Goal: Book appointment/travel/reservation

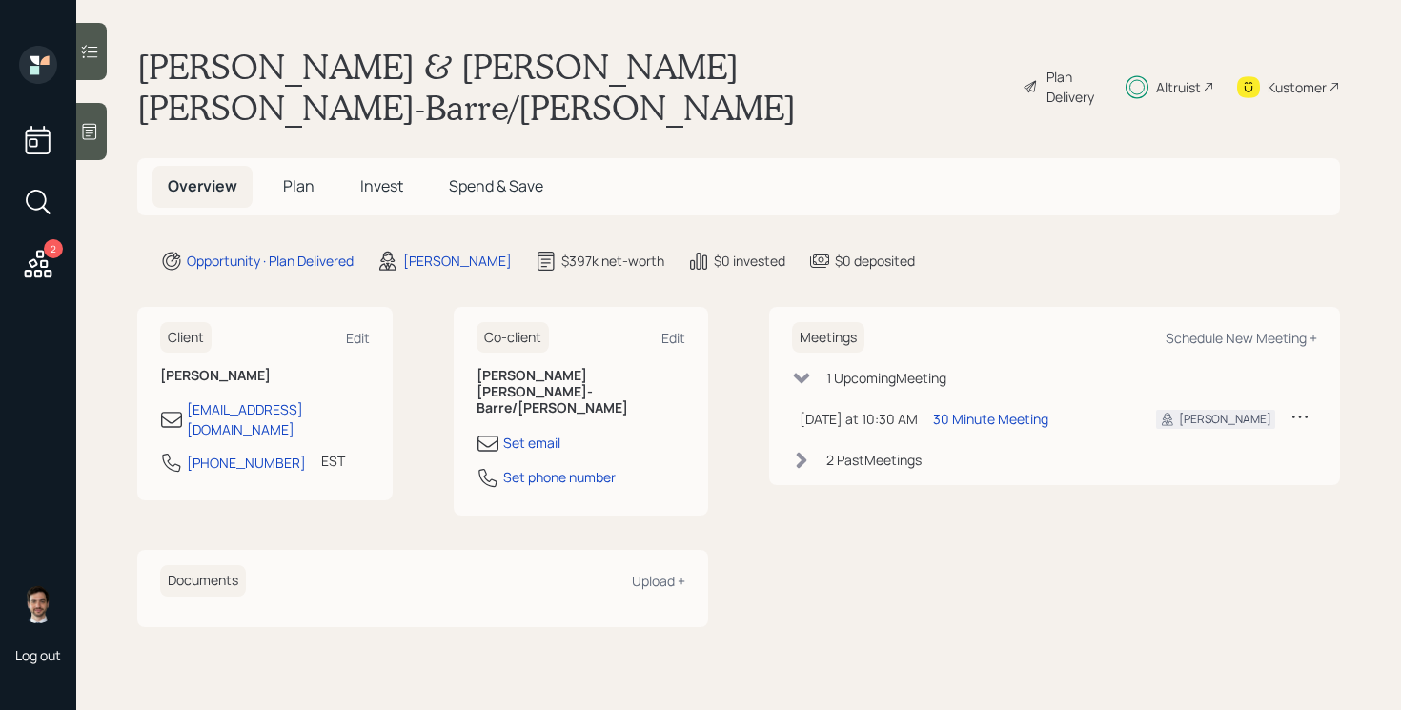
click at [1083, 70] on div "Plan Delivery" at bounding box center [1074, 87] width 54 height 40
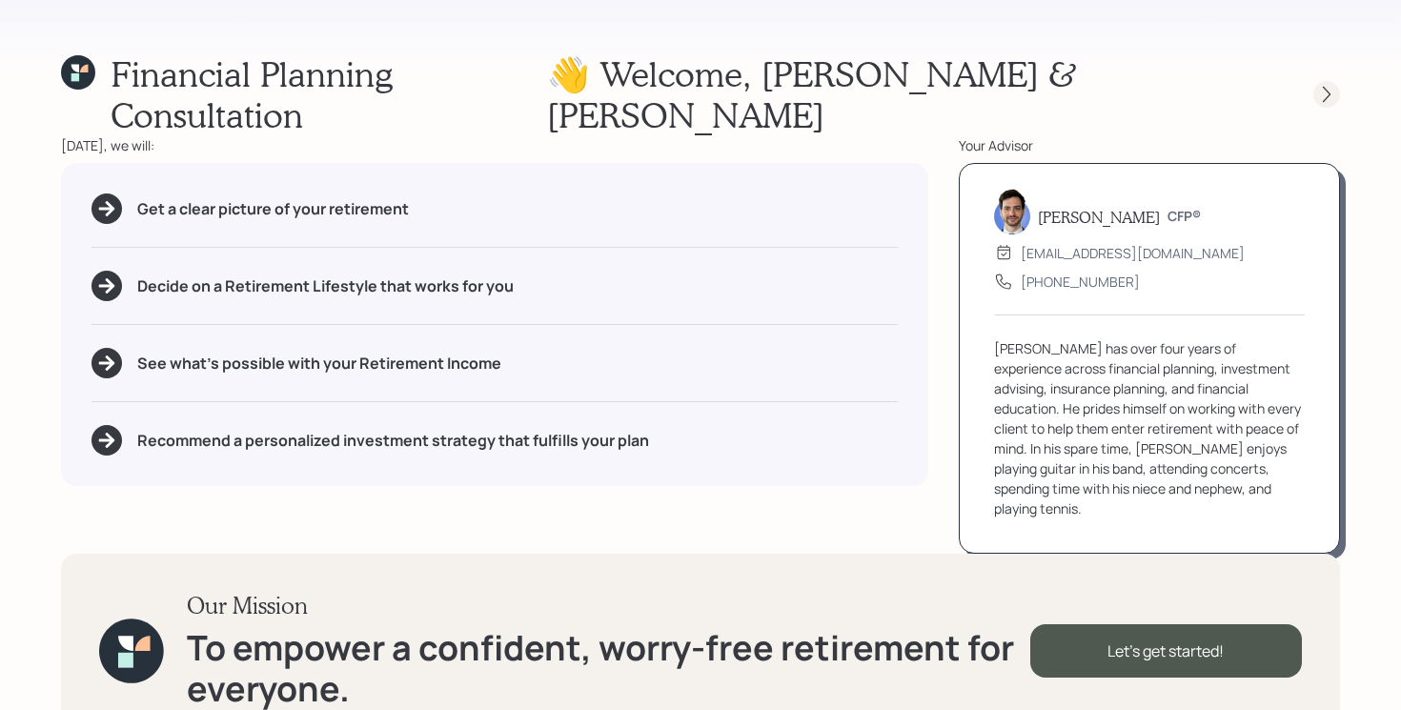
click at [1332, 85] on icon at bounding box center [1326, 94] width 19 height 19
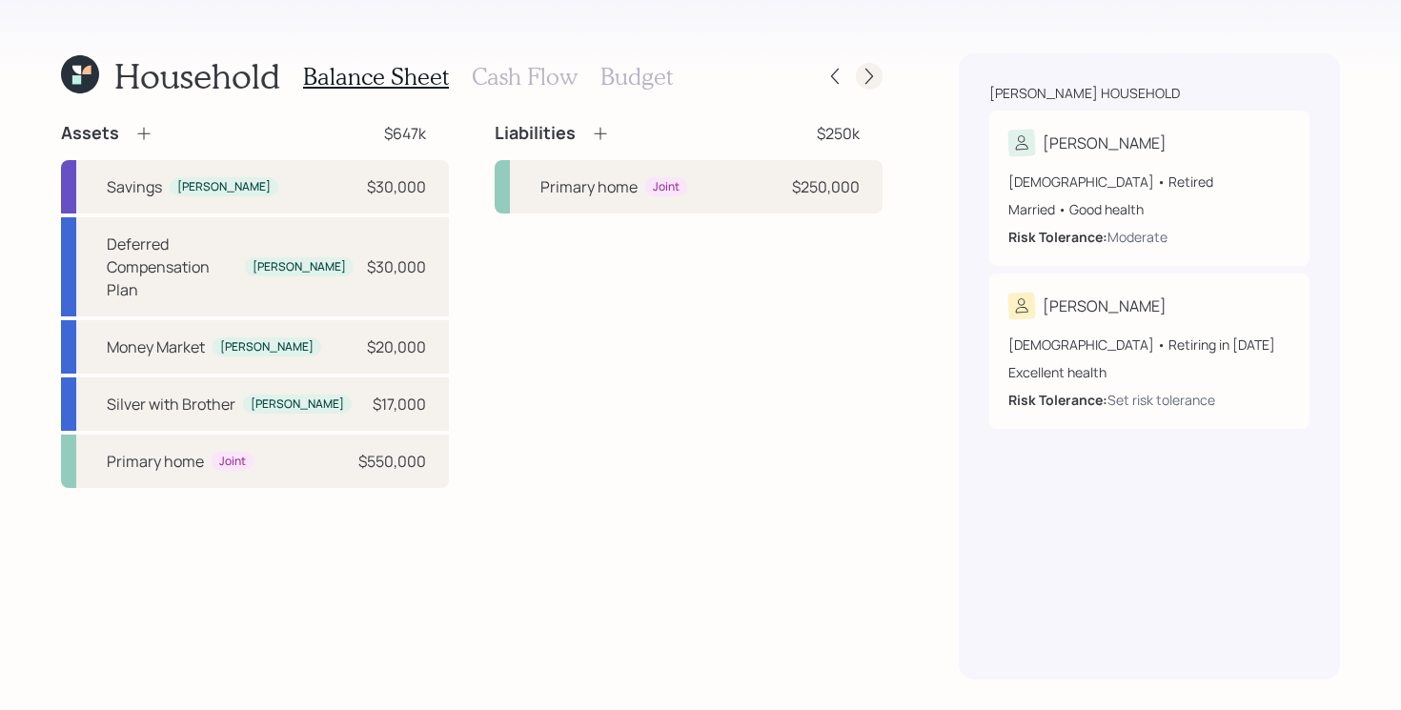
click at [875, 79] on icon at bounding box center [869, 76] width 19 height 19
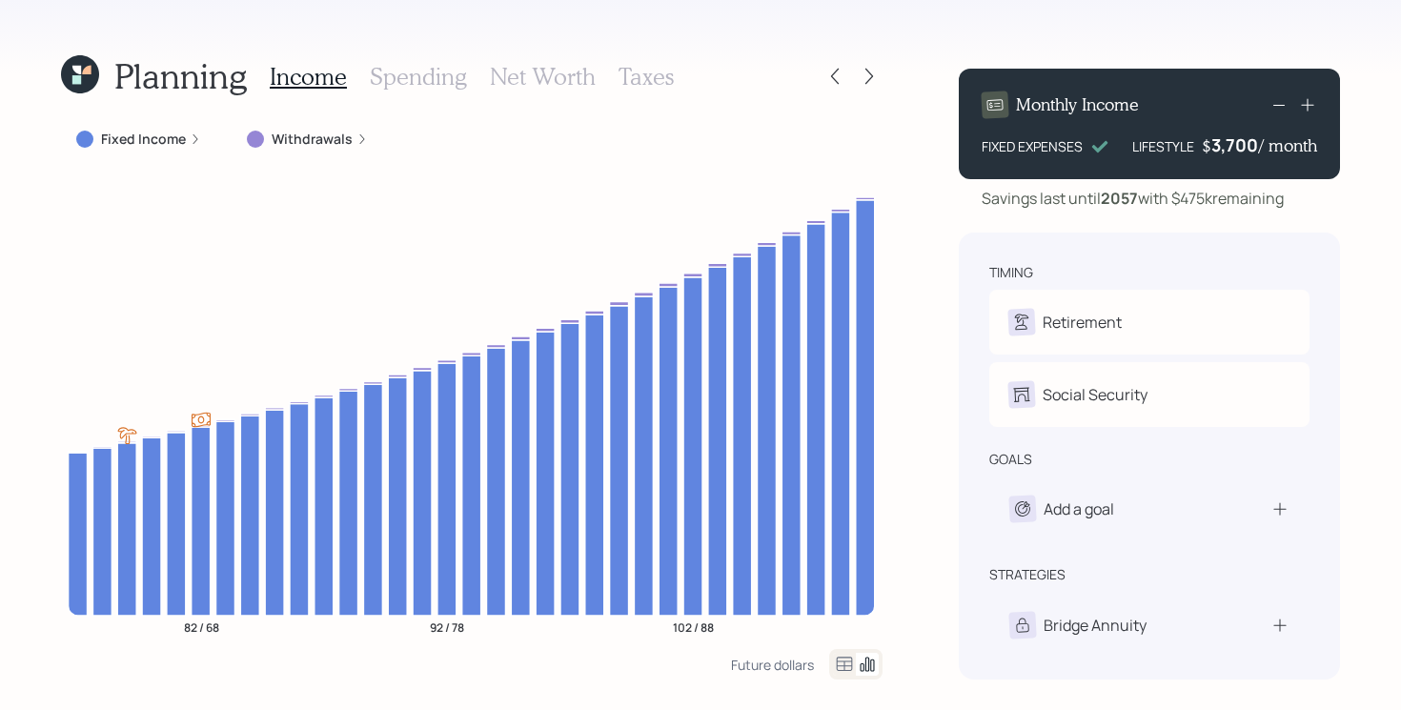
click at [875, 79] on icon at bounding box center [869, 76] width 19 height 19
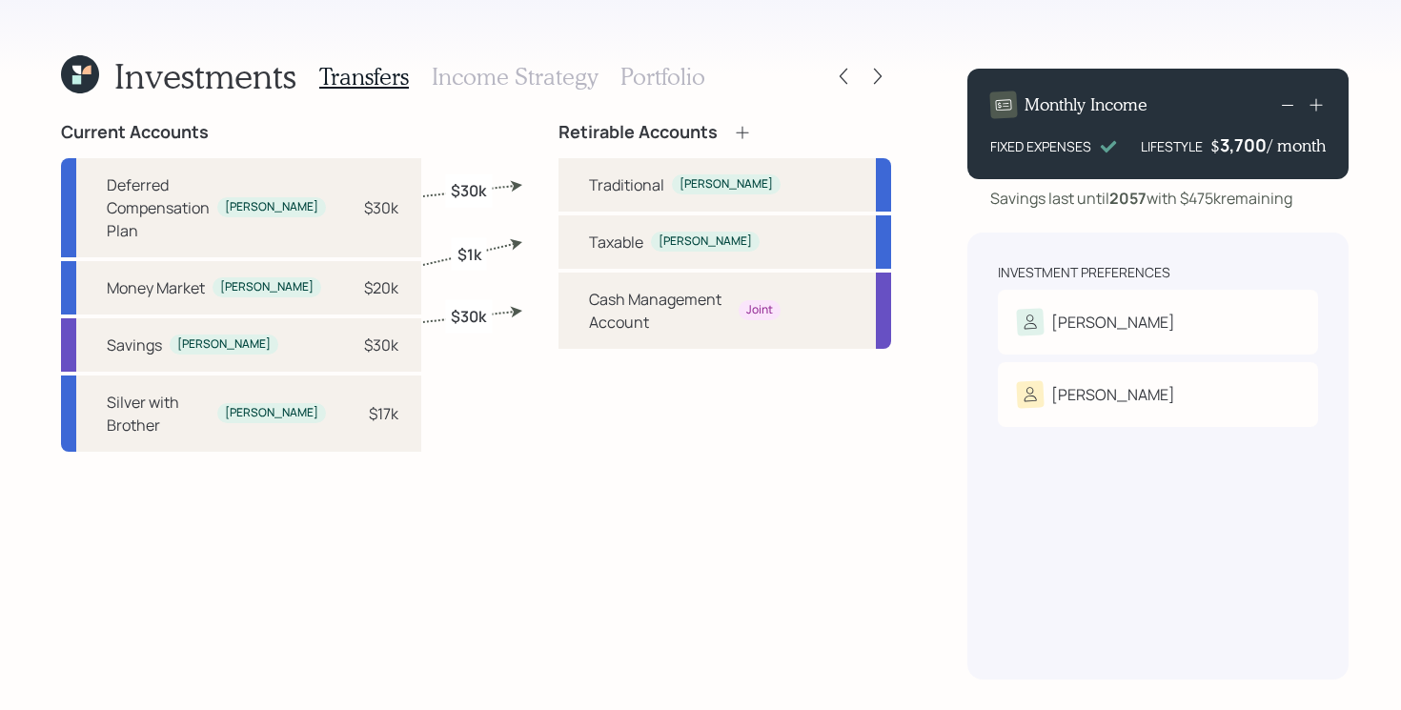
click at [649, 80] on h3 "Portfolio" at bounding box center [663, 77] width 85 height 28
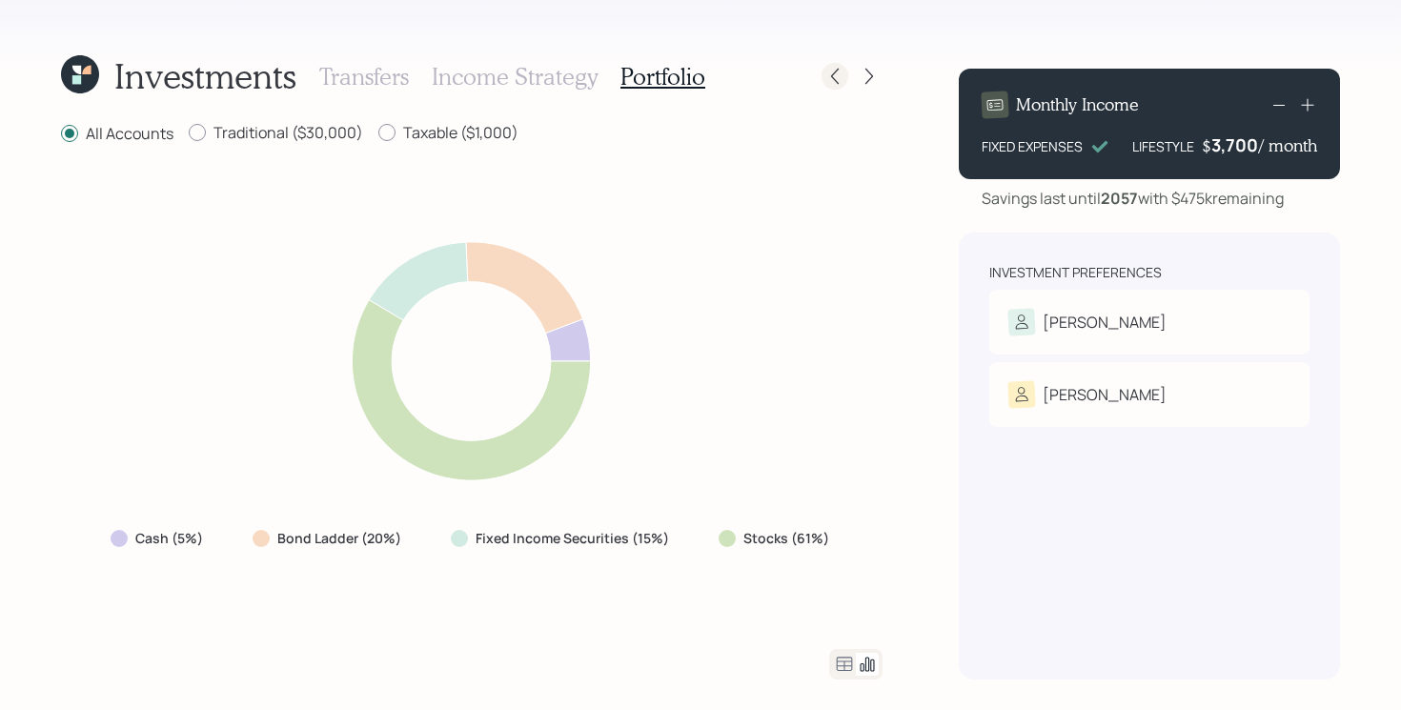
click at [835, 84] on icon at bounding box center [835, 76] width 19 height 19
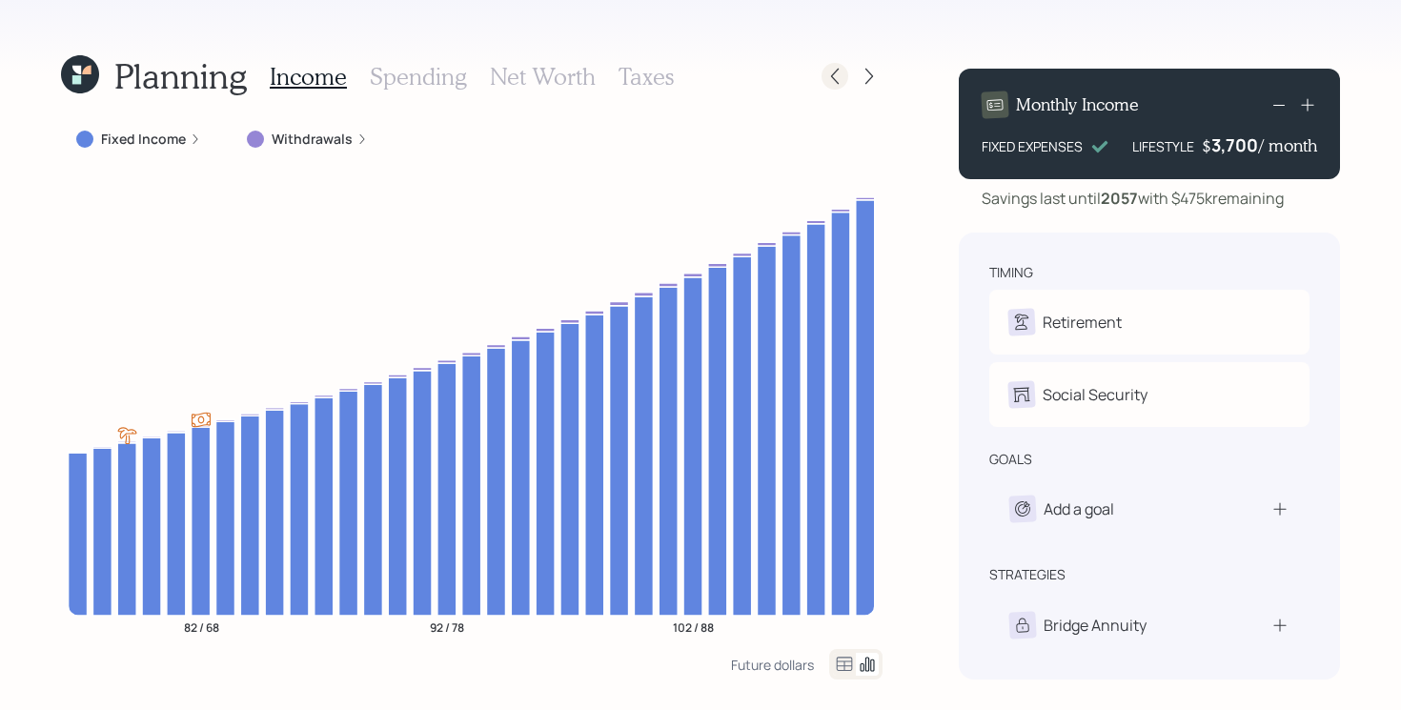
click at [831, 70] on icon at bounding box center [835, 76] width 19 height 19
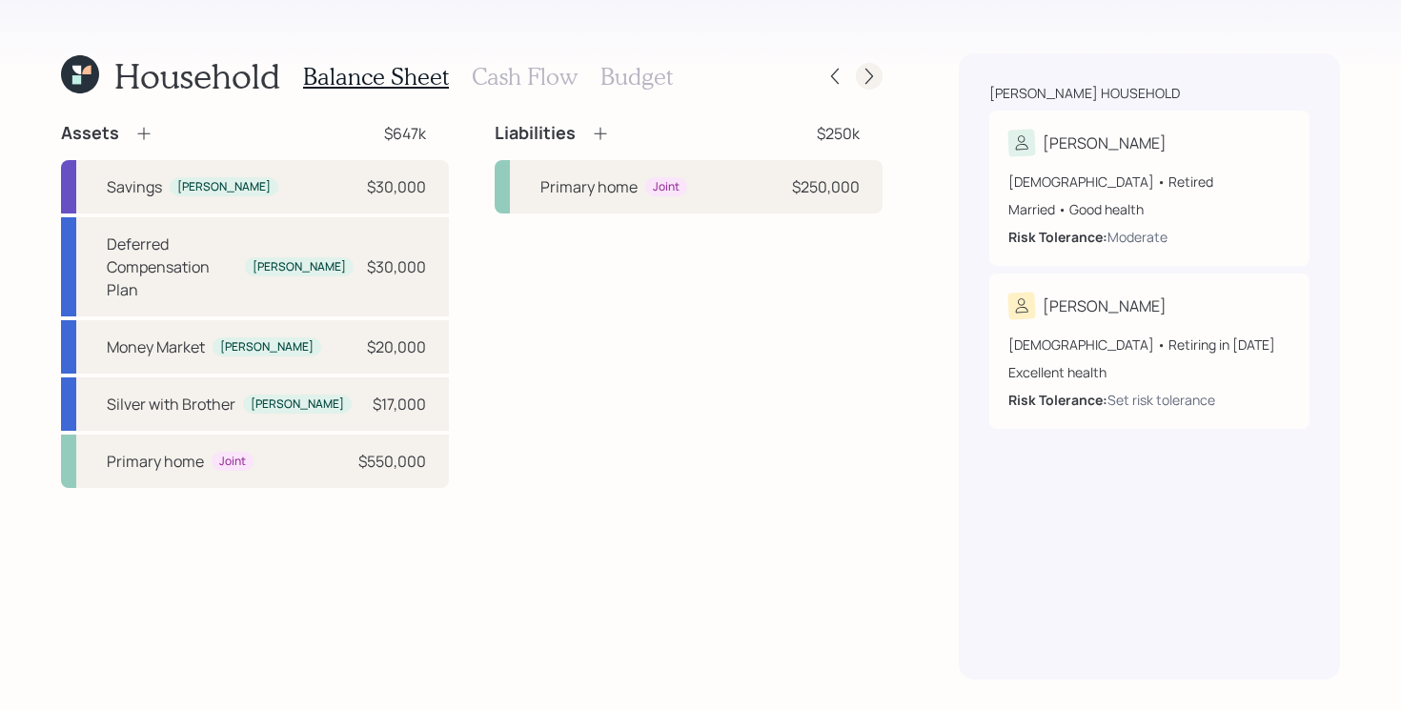
click at [869, 78] on icon at bounding box center [870, 77] width 8 height 16
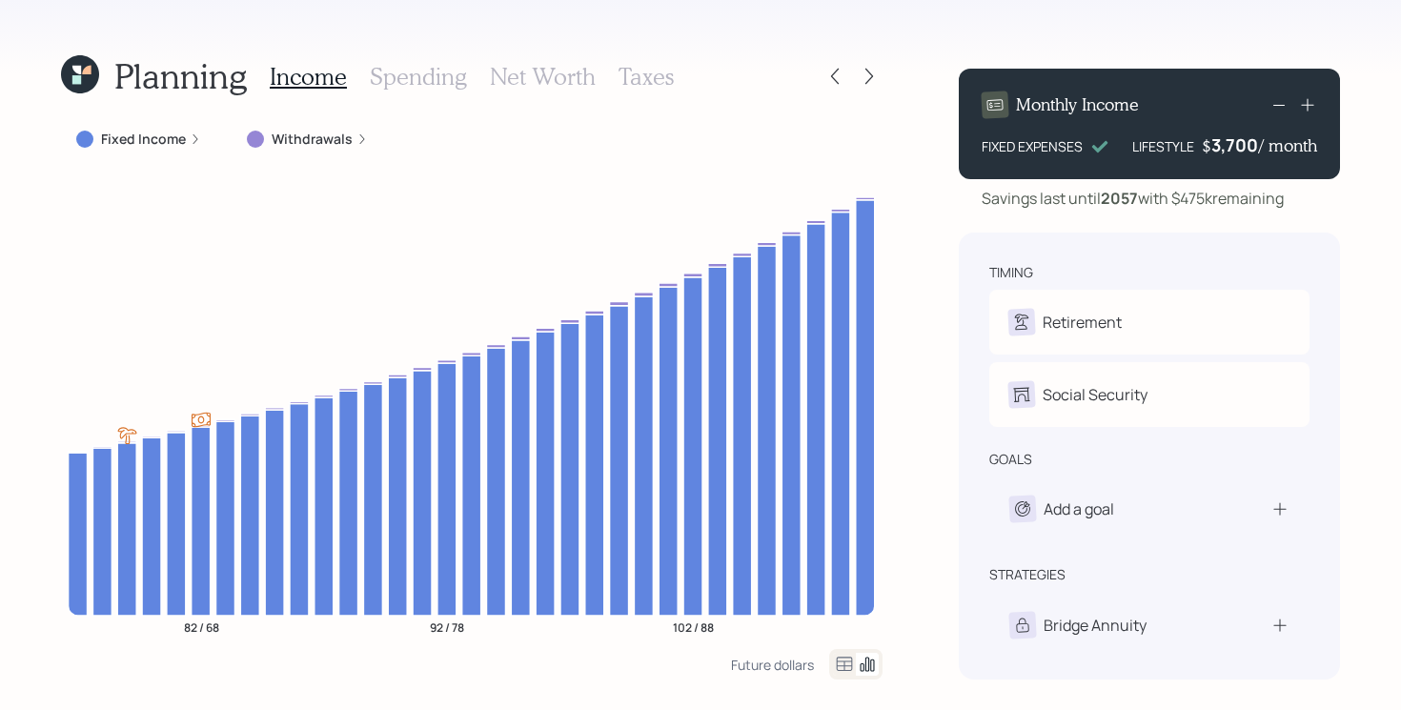
click at [869, 78] on icon at bounding box center [870, 77] width 8 height 16
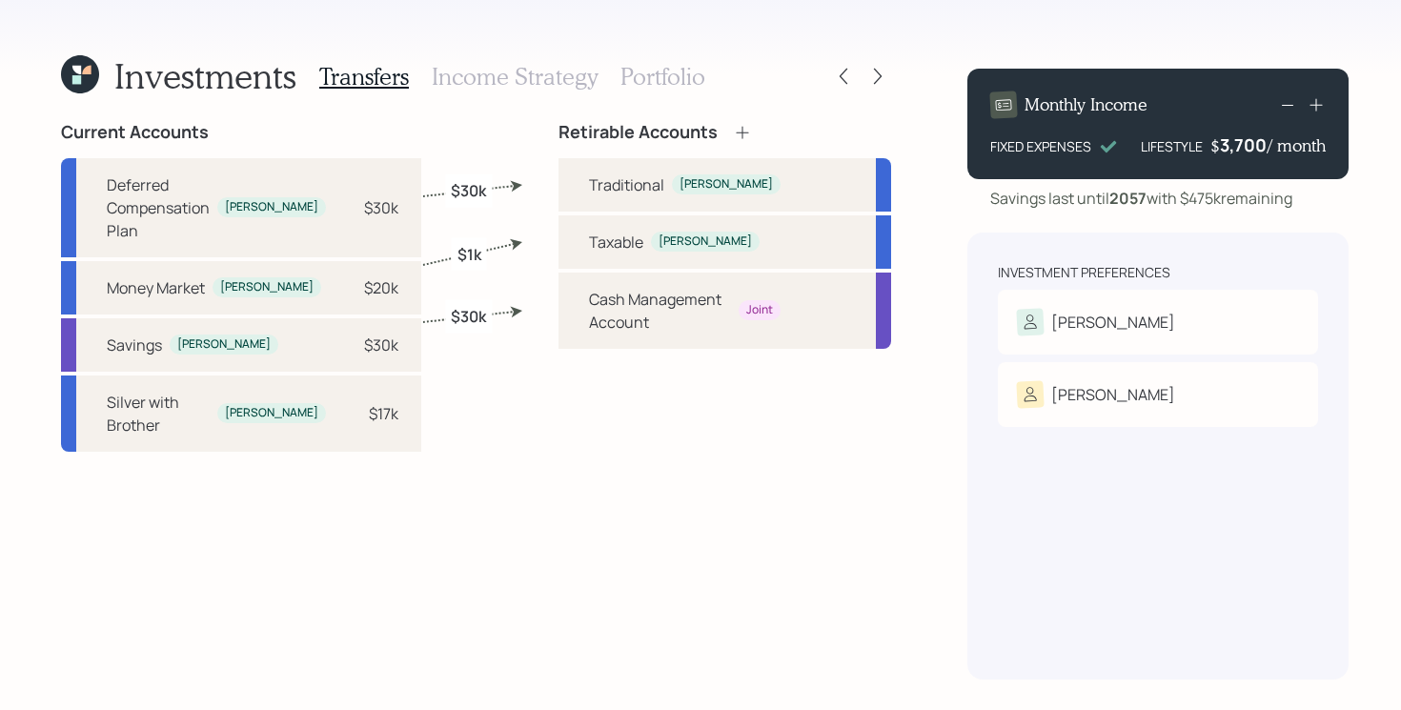
click at [874, 78] on icon at bounding box center [878, 77] width 8 height 16
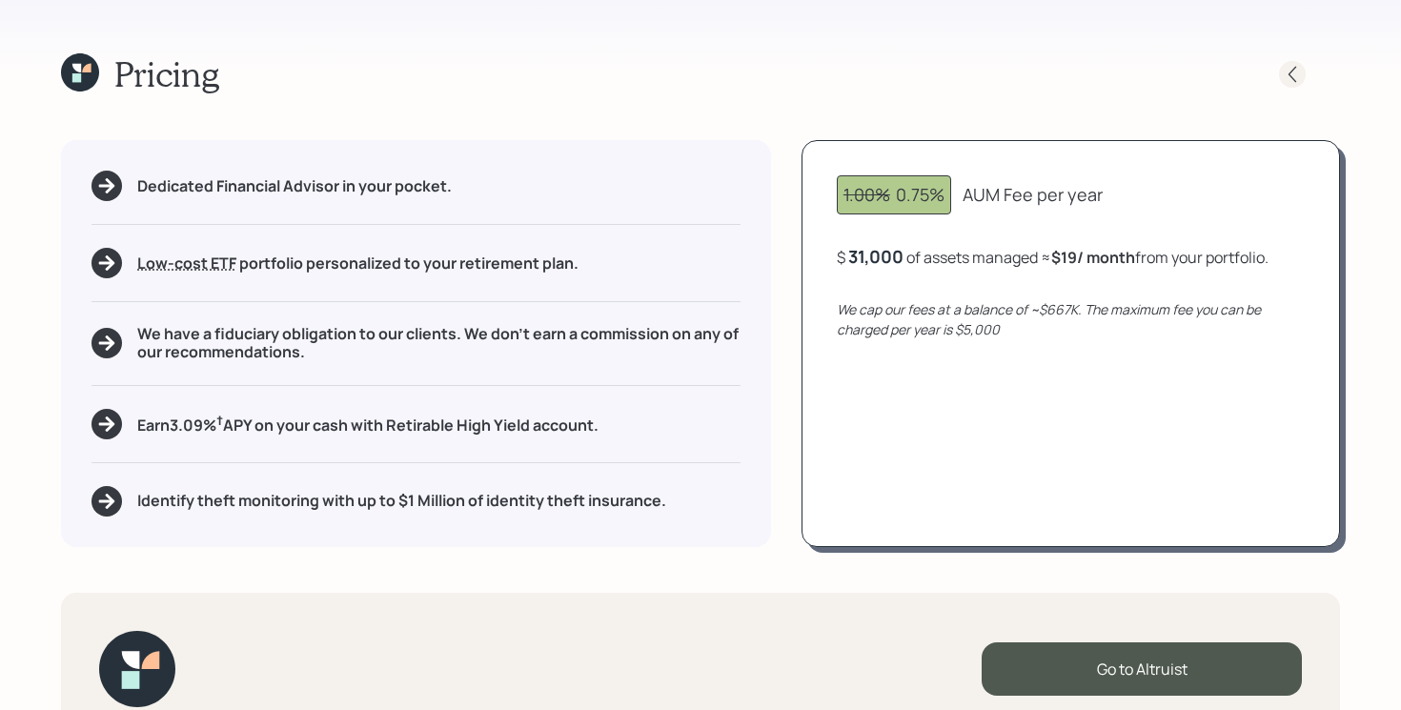
click at [1285, 68] on icon at bounding box center [1292, 74] width 19 height 19
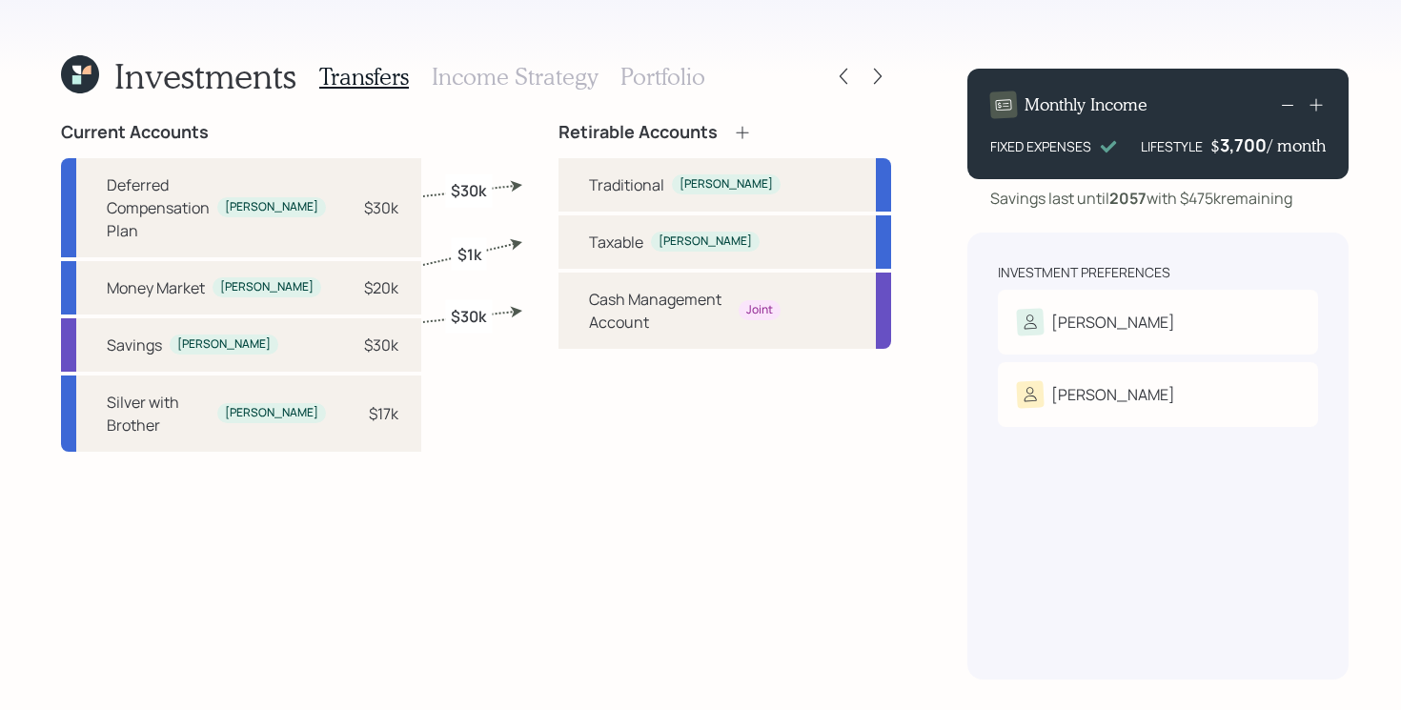
click at [661, 78] on h3 "Portfolio" at bounding box center [663, 77] width 85 height 28
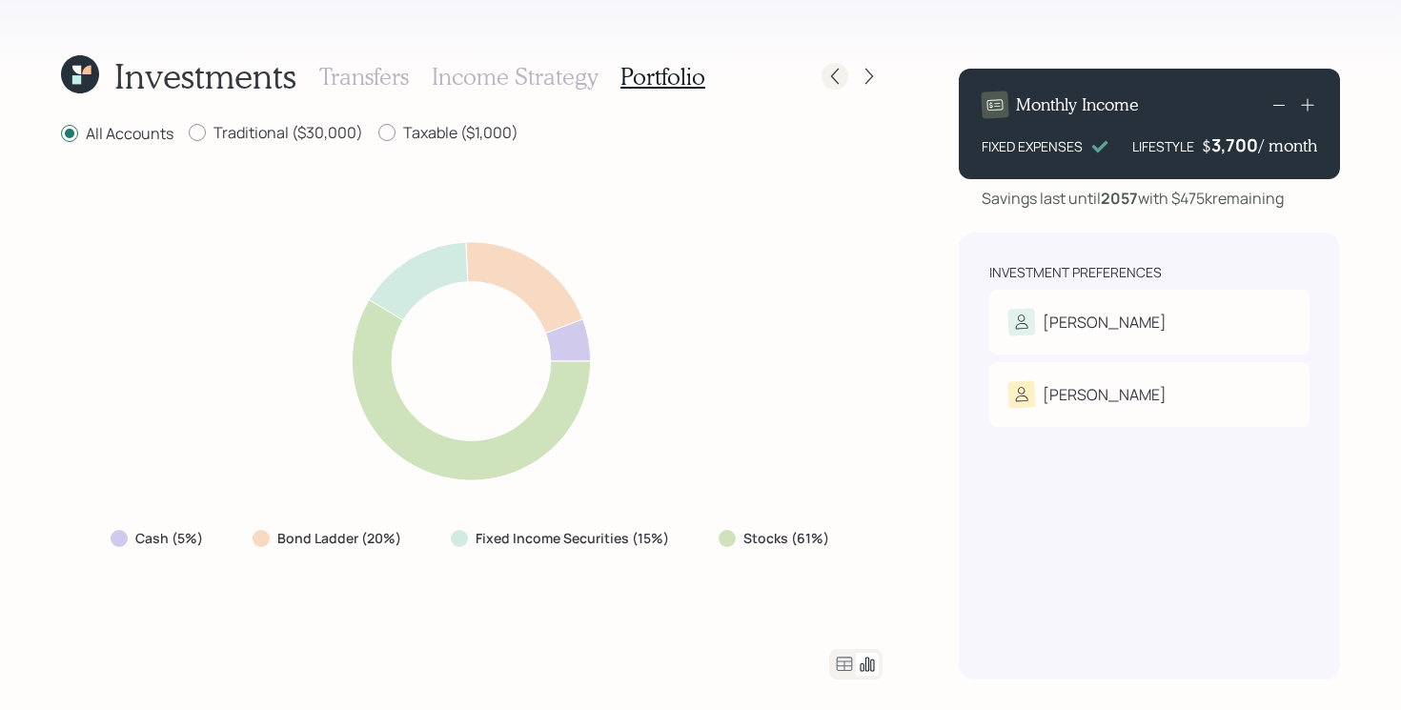
click at [827, 83] on icon at bounding box center [835, 76] width 19 height 19
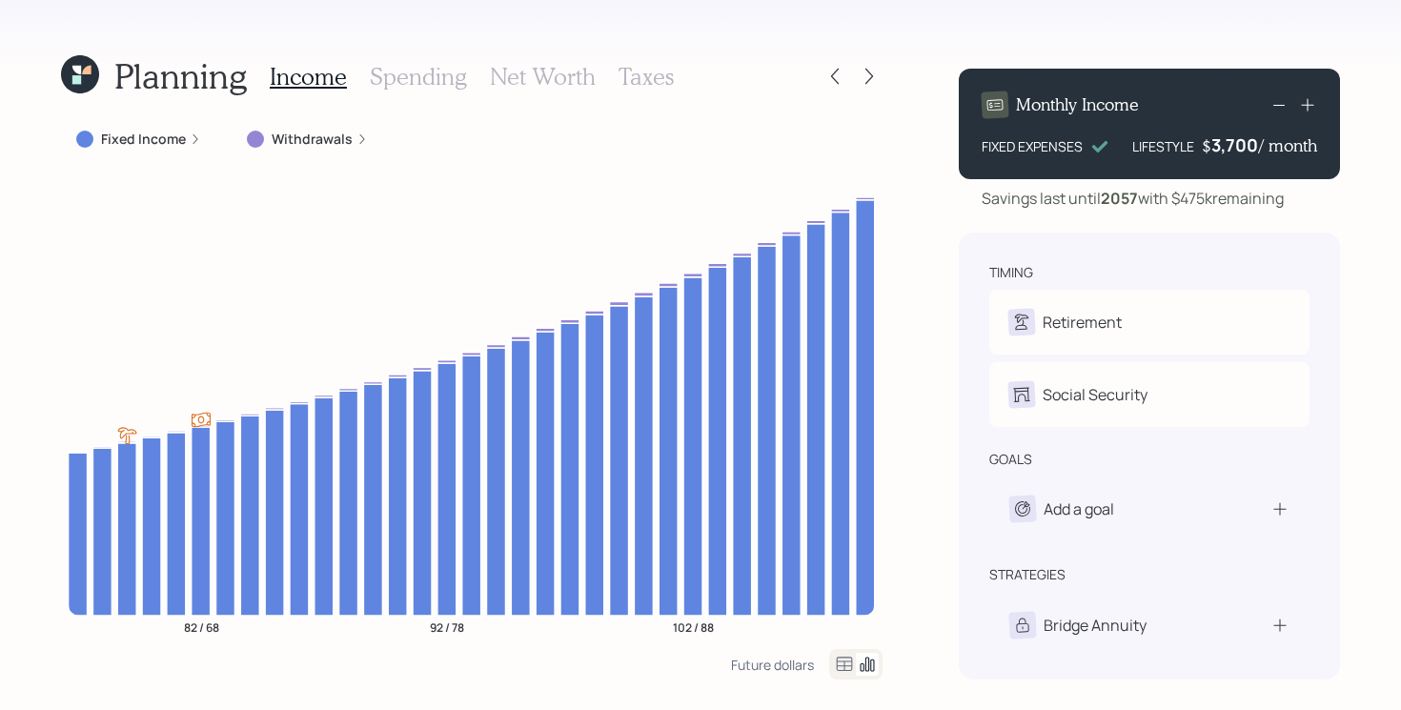
click at [827, 83] on icon at bounding box center [835, 76] width 19 height 19
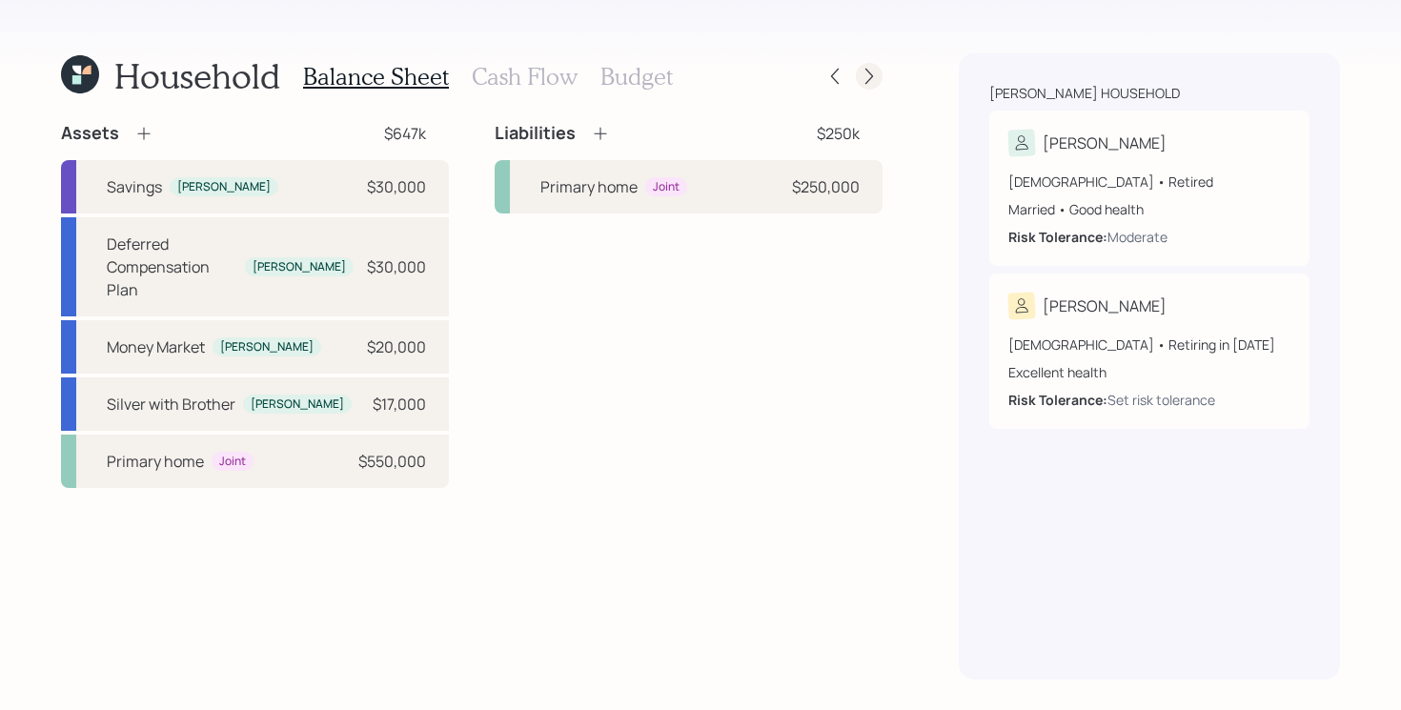
click at [867, 82] on icon at bounding box center [870, 77] width 8 height 16
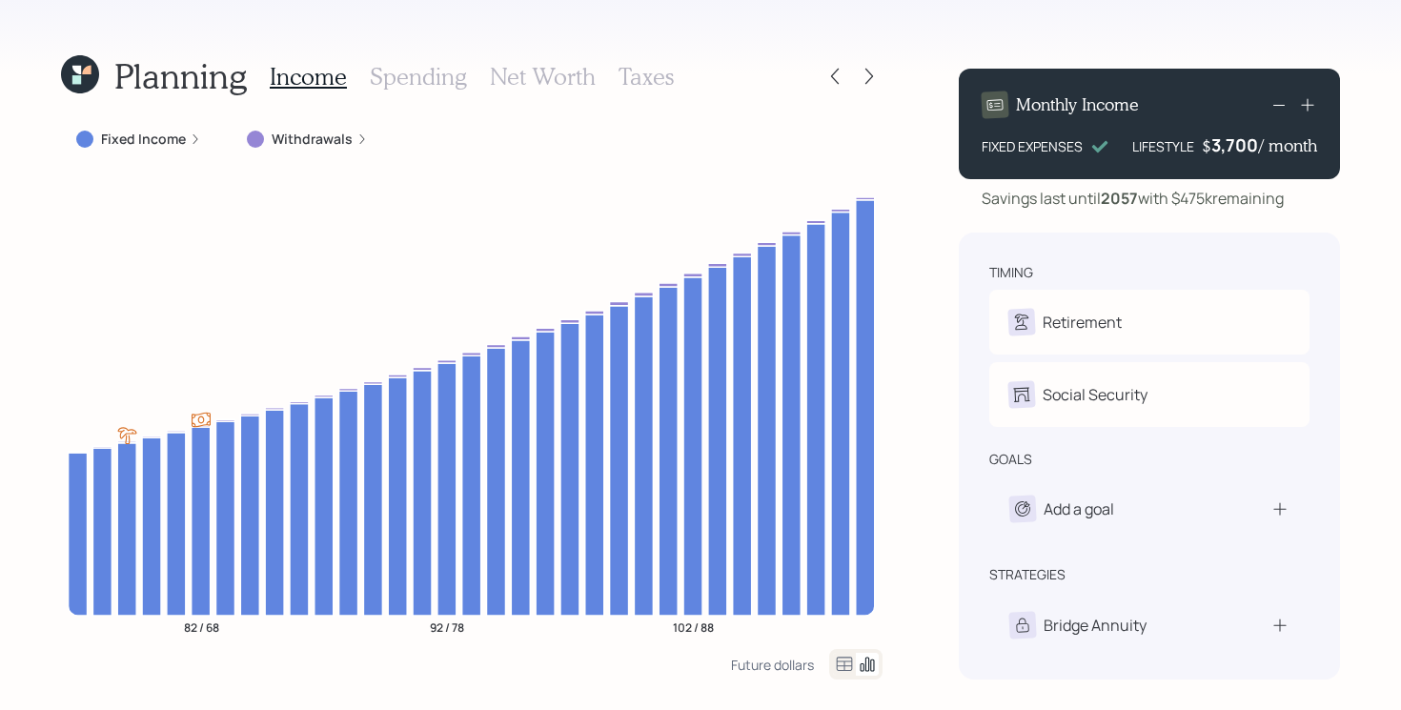
click at [867, 82] on icon at bounding box center [870, 77] width 8 height 16
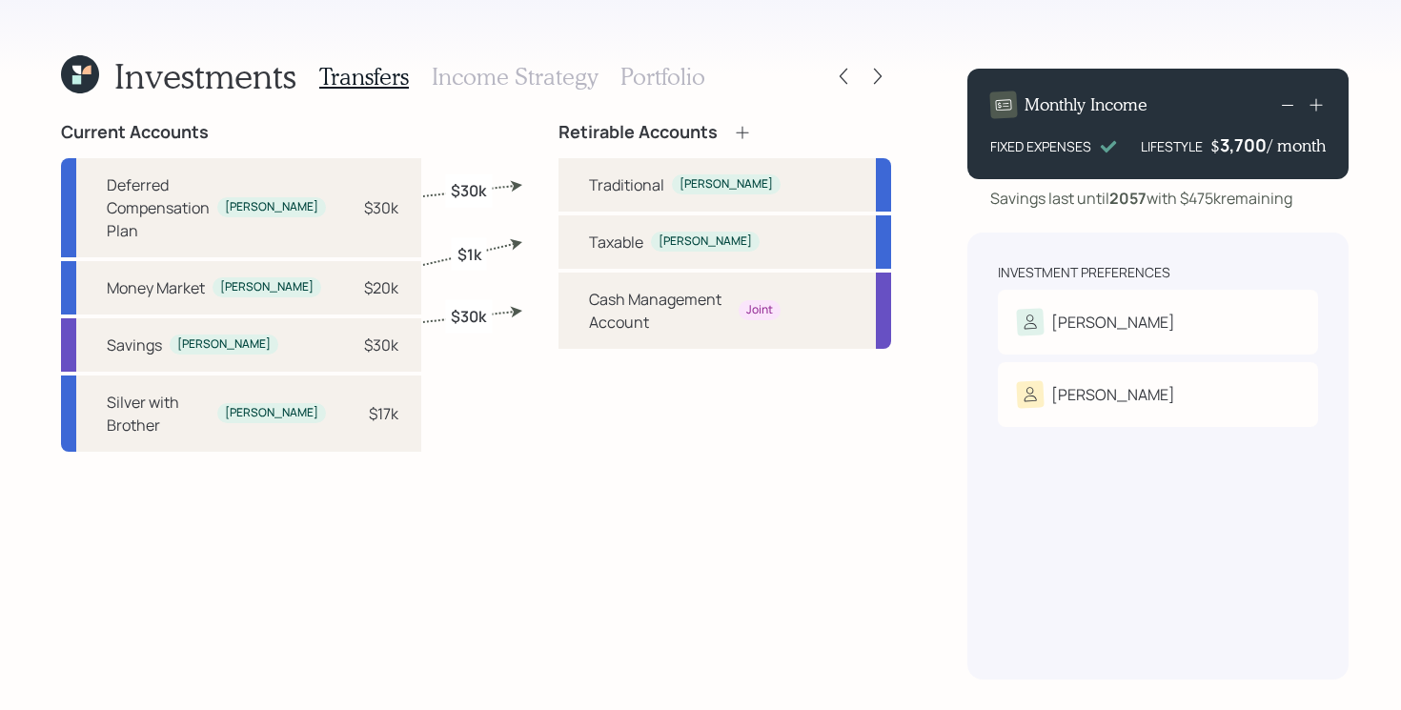
click at [638, 79] on h3 "Portfolio" at bounding box center [663, 77] width 85 height 28
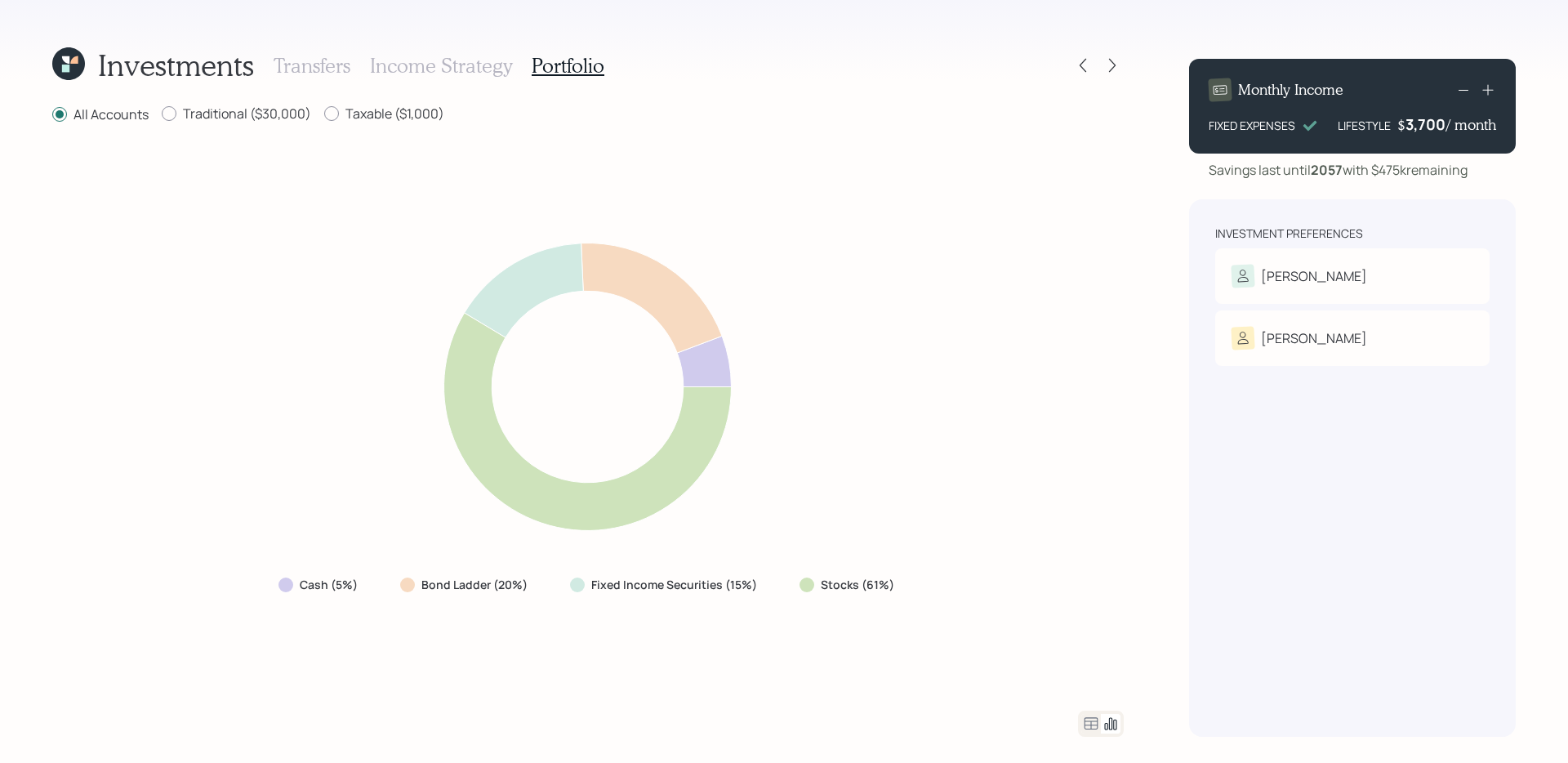
click at [890, 418] on icon at bounding box center [588, 387] width 643 height 327
drag, startPoint x: 812, startPoint y: 598, endPoint x: 906, endPoint y: 567, distance: 99.0
click at [906, 567] on div "Cash (5%) Bond Ladder (20%) Fixed Income Securities (15%) Stocks (61%)" at bounding box center [588, 418] width 1072 height 547
click at [857, 608] on div "Cash (5%) Bond Ladder (20%) Fixed Income Securities (15%) Stocks (61%)" at bounding box center [588, 418] width 1072 height 547
drag, startPoint x: 768, startPoint y: 588, endPoint x: 418, endPoint y: 591, distance: 350.0
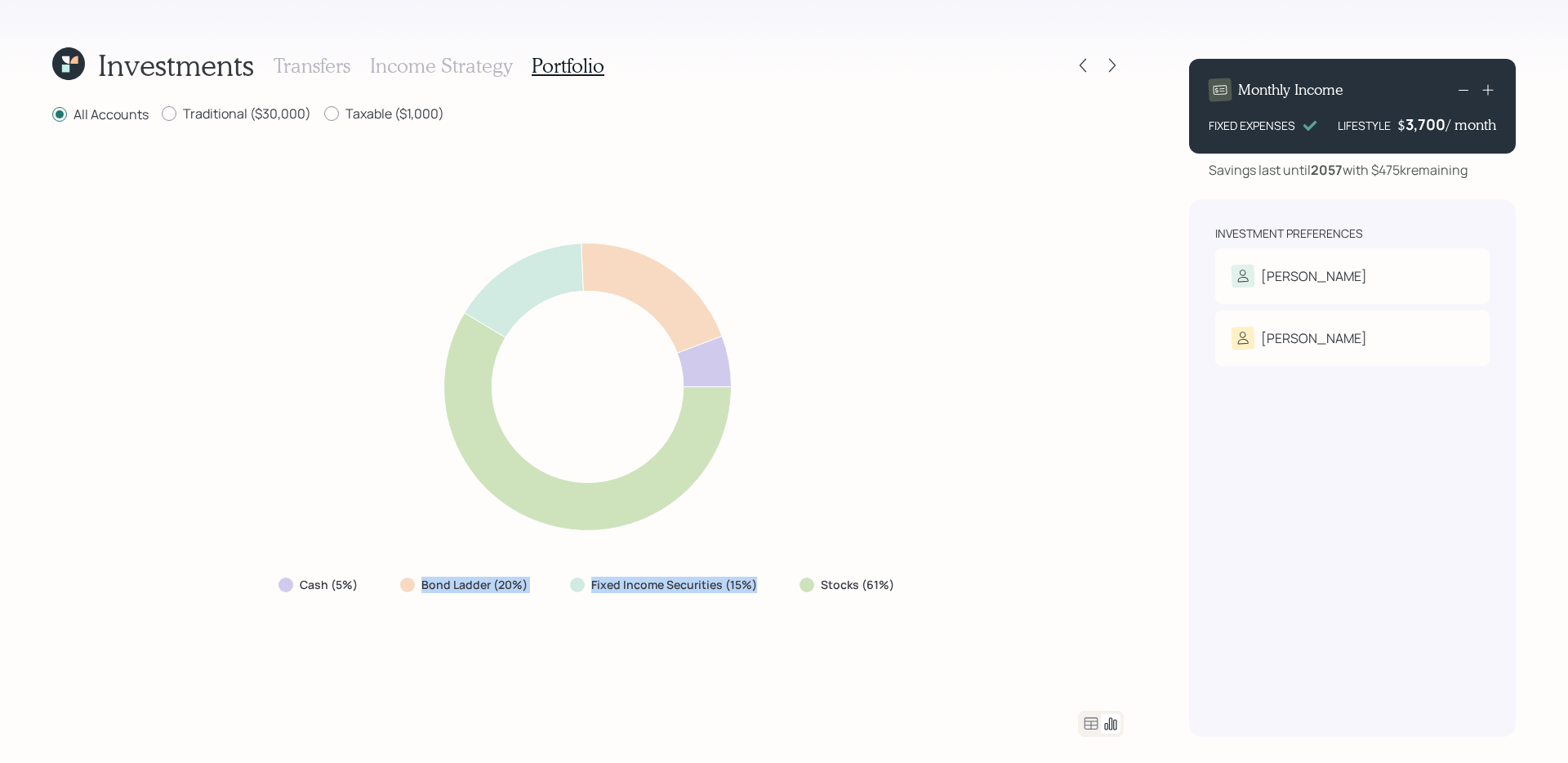
click at [418, 591] on div "Cash (5%) Bond Ladder (20%) Fixed Income Securities (15%) Stocks (61%)" at bounding box center [588, 585] width 645 height 29
click at [417, 596] on div "Bond Ladder (20%)" at bounding box center [465, 585] width 157 height 29
drag, startPoint x: 380, startPoint y: 584, endPoint x: 218, endPoint y: 584, distance: 162.0
click at [218, 584] on div "Cash (5%) Bond Ladder (20%) Fixed Income Securities (15%) Stocks (61%)" at bounding box center [588, 418] width 1072 height 547
click at [266, 599] on div "Cash (5%) Bond Ladder (20%) Fixed Income Securities (15%) Stocks (61%)" at bounding box center [588, 418] width 1072 height 547
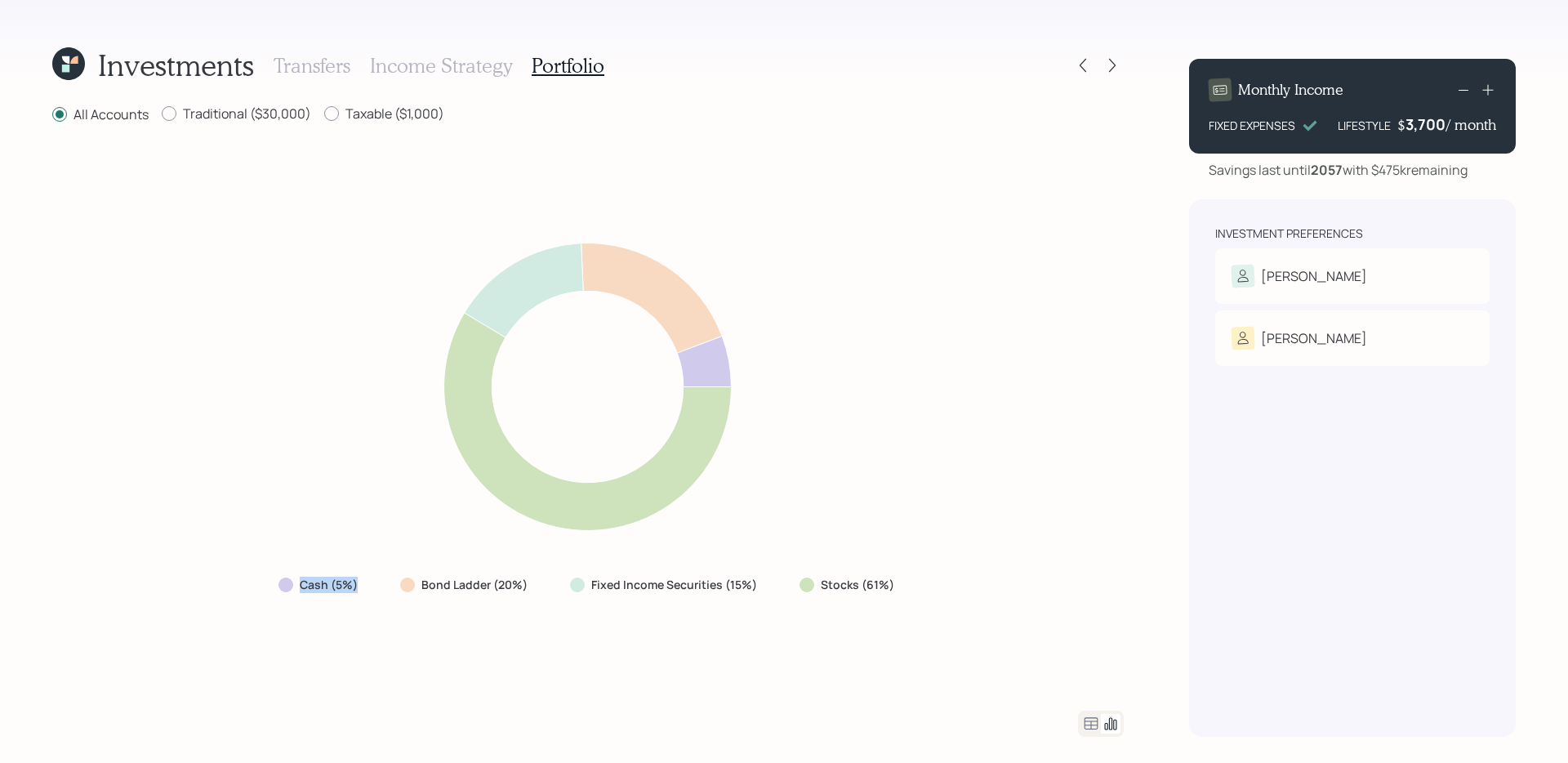
drag, startPoint x: 277, startPoint y: 595, endPoint x: 364, endPoint y: 581, distance: 88.1
click at [364, 581] on div "Cash (5%)" at bounding box center [320, 585] width 109 height 29
click at [715, 608] on div "Cash (5%) Bond Ladder (20%) Fixed Income Securities (15%) Stocks (61%)" at bounding box center [588, 418] width 1072 height 547
click at [1089, 608] on icon at bounding box center [1091, 724] width 20 height 20
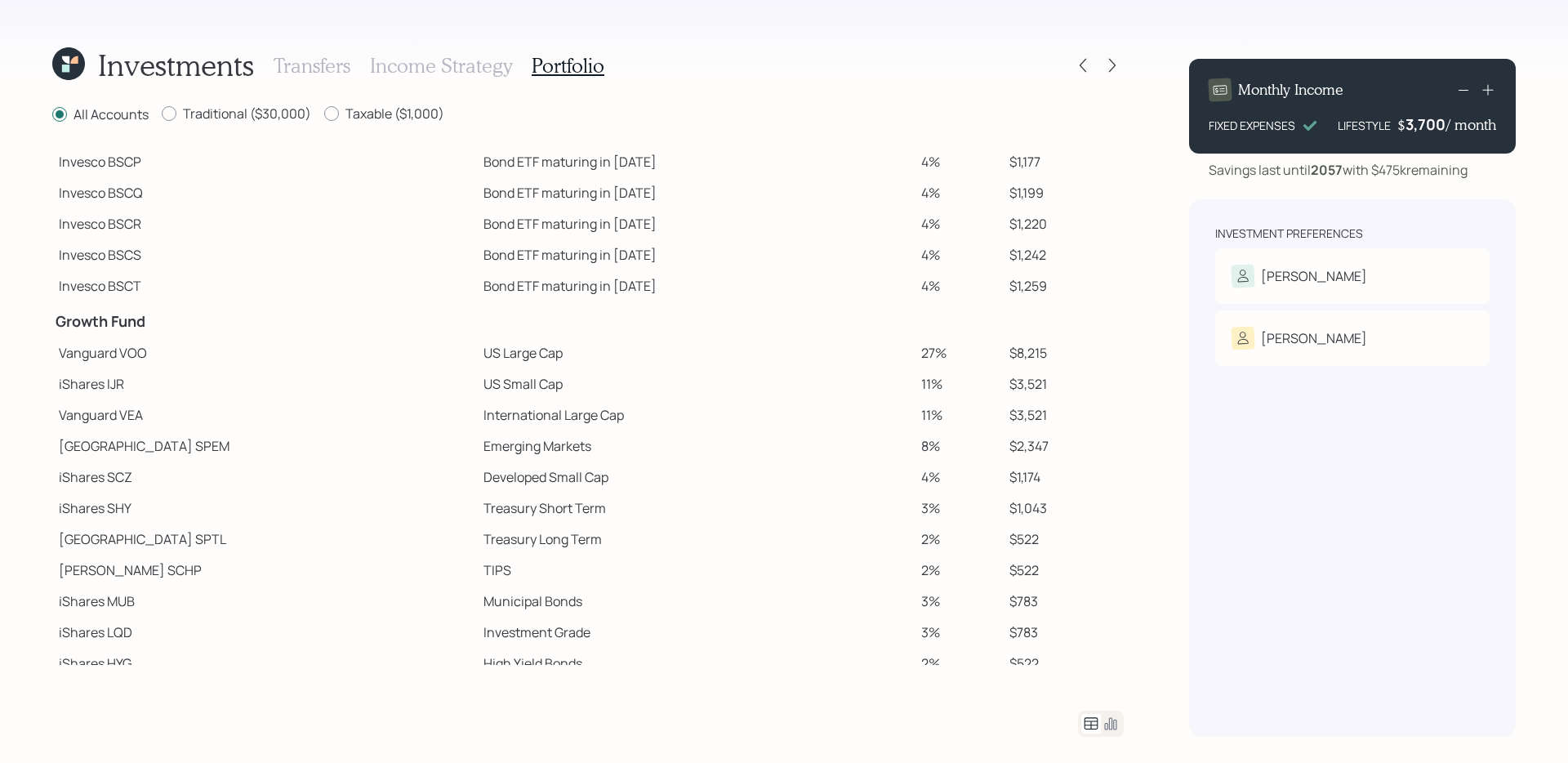
scroll to position [177, 0]
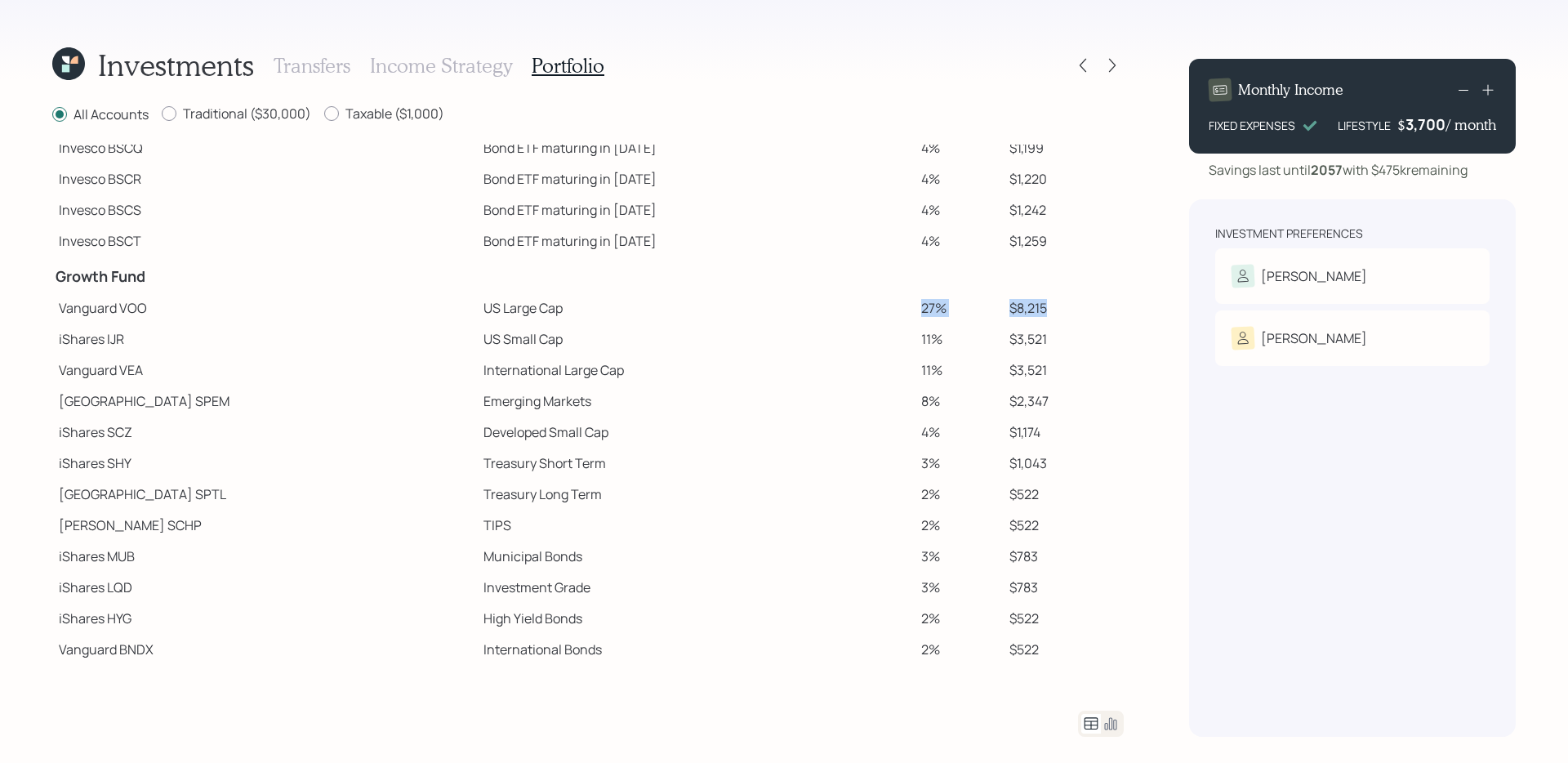
drag, startPoint x: 1033, startPoint y: 312, endPoint x: 804, endPoint y: 307, distance: 229.1
click at [804, 307] on tr "Vanguard VOO US Large Cap 27% $8,215" at bounding box center [588, 308] width 1072 height 31
click at [477, 325] on td "US Small Cap" at bounding box center [696, 339] width 438 height 31
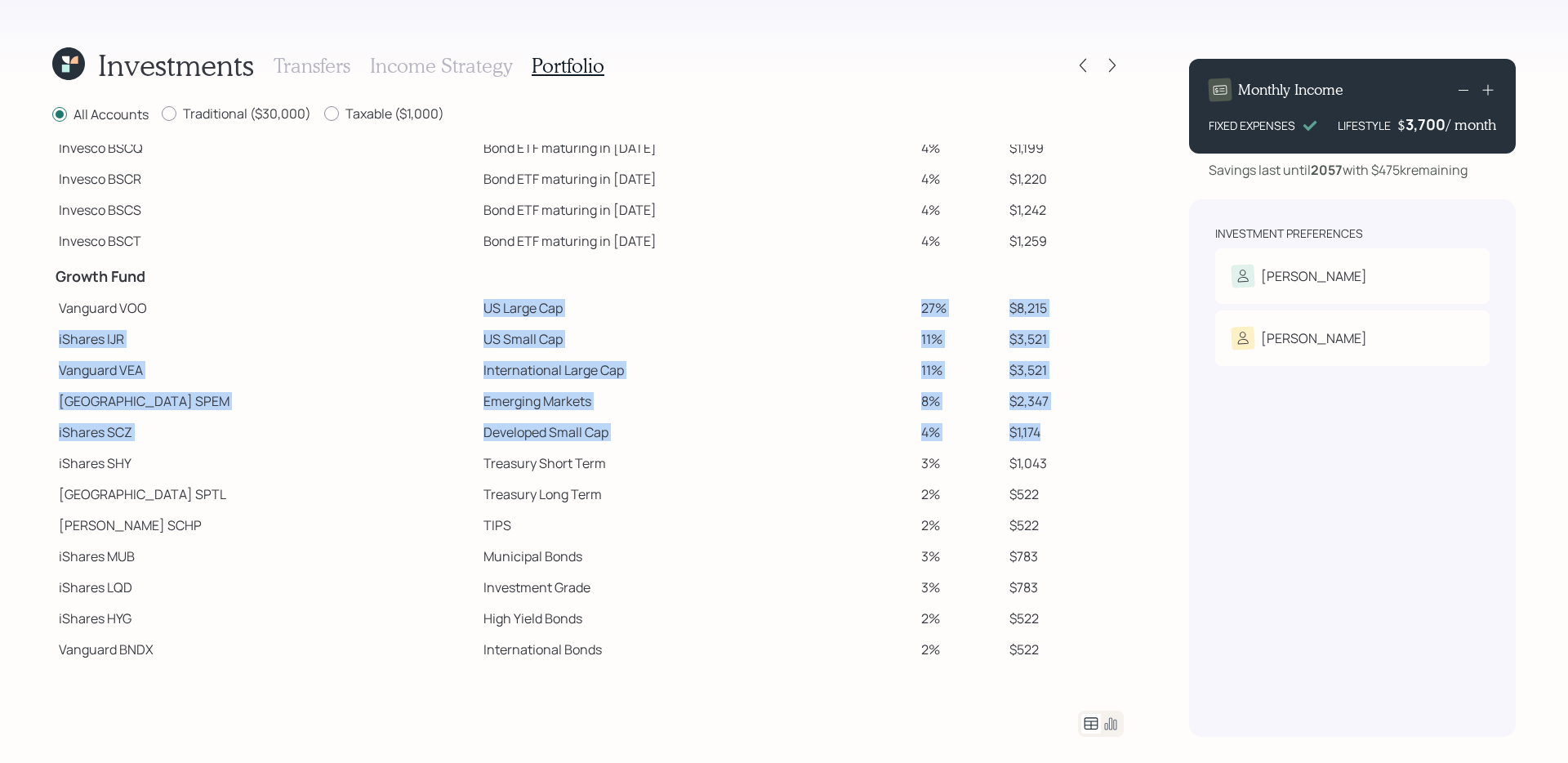
drag, startPoint x: 386, startPoint y: 310, endPoint x: 1050, endPoint y: 434, distance: 675.5
click at [1050, 434] on tbody "Spend Fund CASH Cash 4% $1,121 CASH Cash (Account Management) 1% $310 Stability…" at bounding box center [588, 316] width 1072 height 697
click at [477, 320] on td "US Large Cap" at bounding box center [696, 308] width 438 height 31
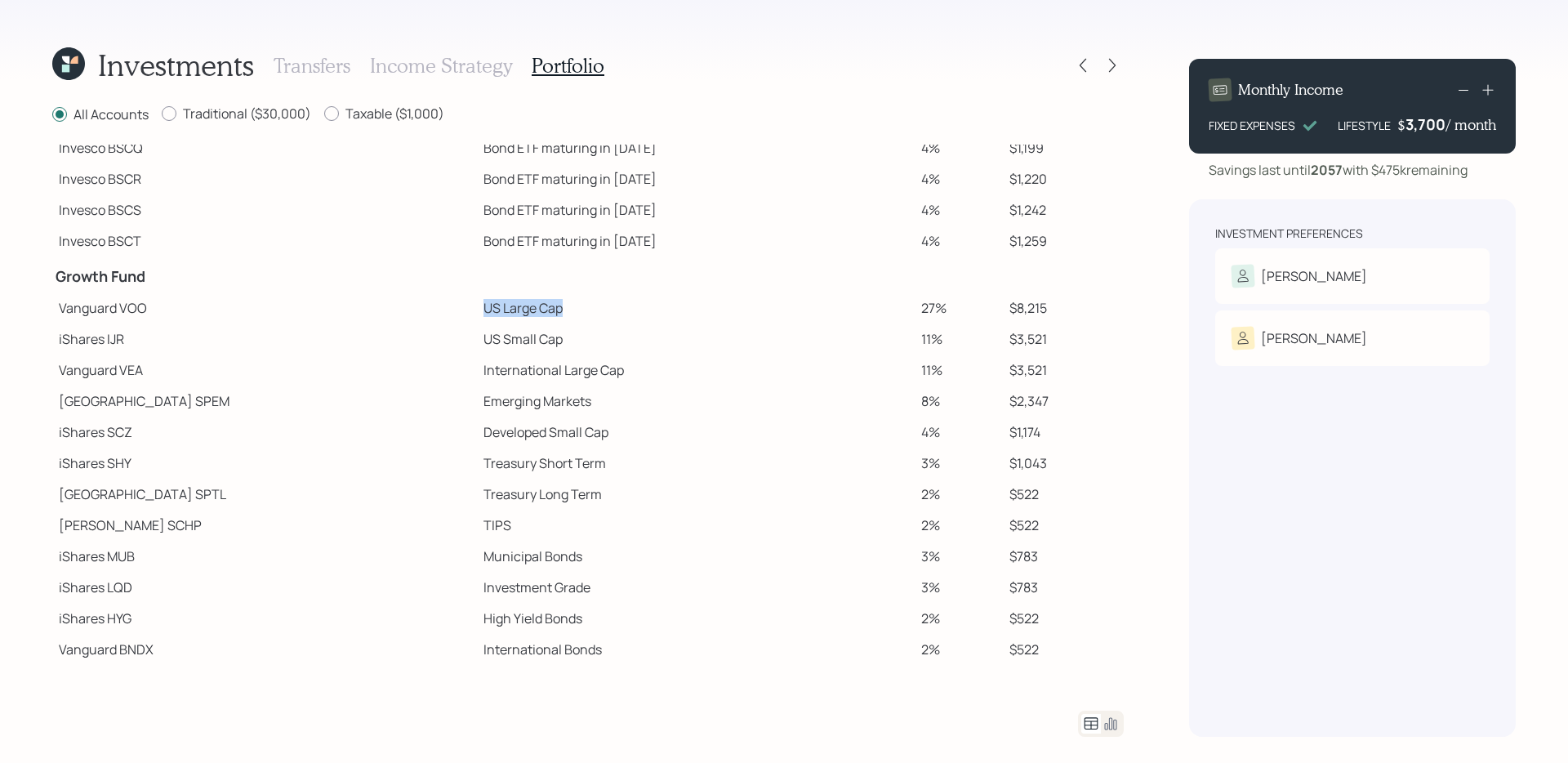
drag, startPoint x: 374, startPoint y: 308, endPoint x: 515, endPoint y: 307, distance: 141.0
click at [515, 307] on tr "Vanguard VOO US Large Cap 27% $8,215" at bounding box center [588, 308] width 1072 height 31
click at [477, 350] on td "US Small Cap" at bounding box center [696, 339] width 438 height 31
drag, startPoint x: 377, startPoint y: 347, endPoint x: 524, endPoint y: 345, distance: 147.0
click at [524, 345] on tr "iShares IJR US Small Cap 11% $3,521" at bounding box center [588, 339] width 1072 height 31
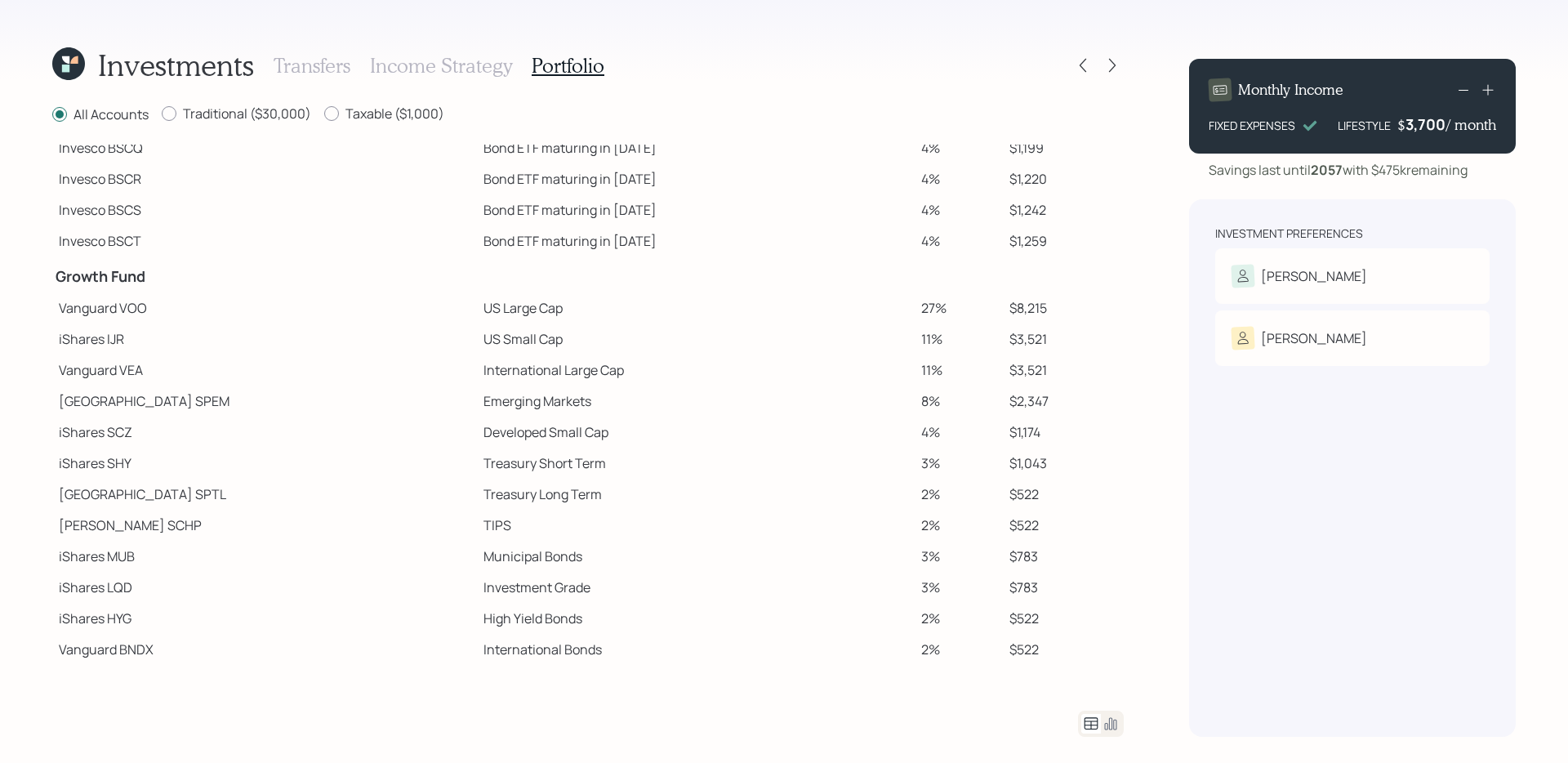
click at [481, 361] on td "International Large Cap" at bounding box center [696, 370] width 438 height 31
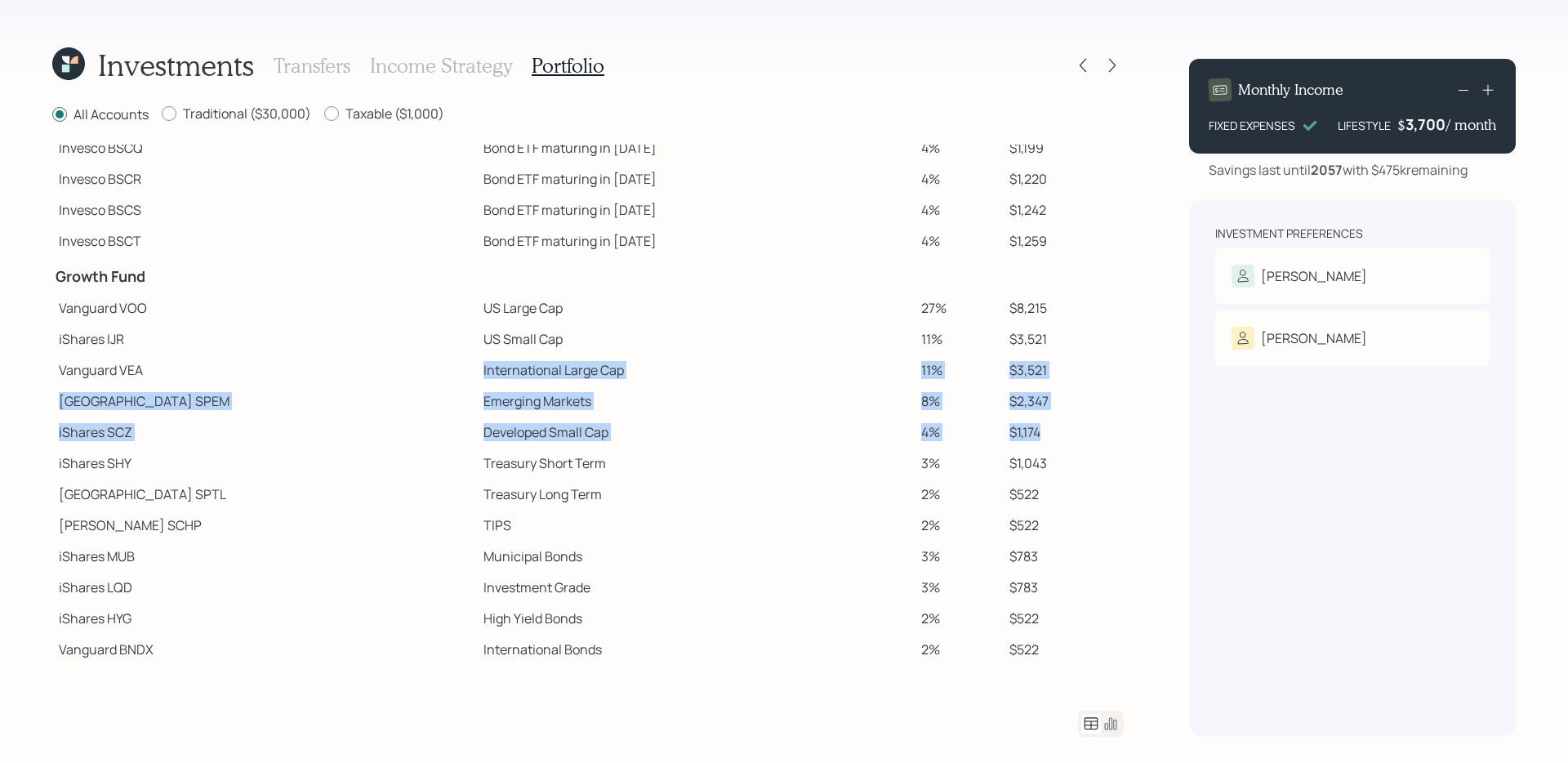
drag, startPoint x: 376, startPoint y: 366, endPoint x: 1086, endPoint y: 432, distance: 713.1
click at [1086, 432] on tbody "Spend Fund CASH Cash 4% $1,121 CASH Cash (Account Management) 1% $310 Stability…" at bounding box center [588, 316] width 1072 height 697
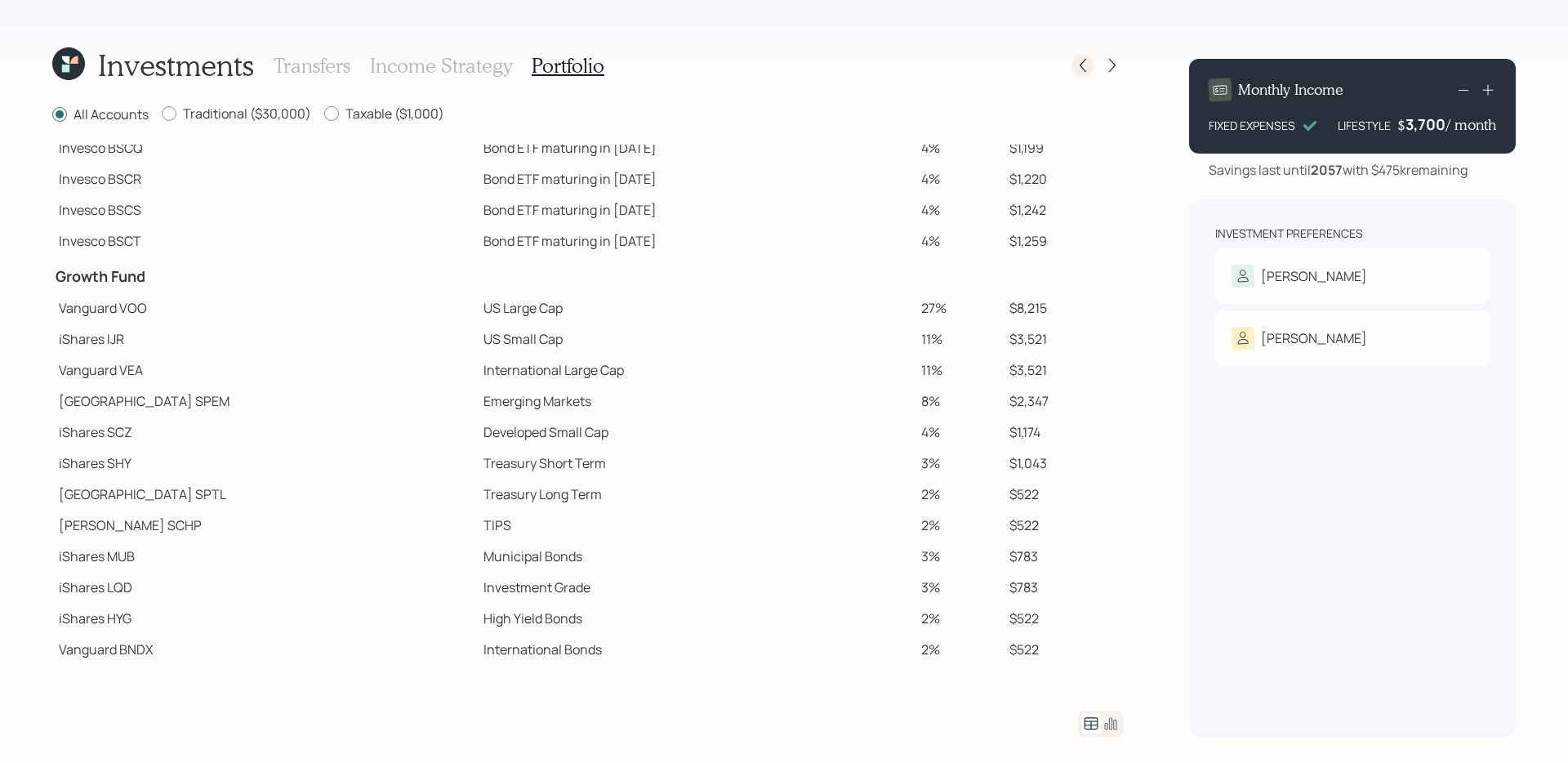
click at [1080, 67] on icon at bounding box center [1083, 65] width 16 height 16
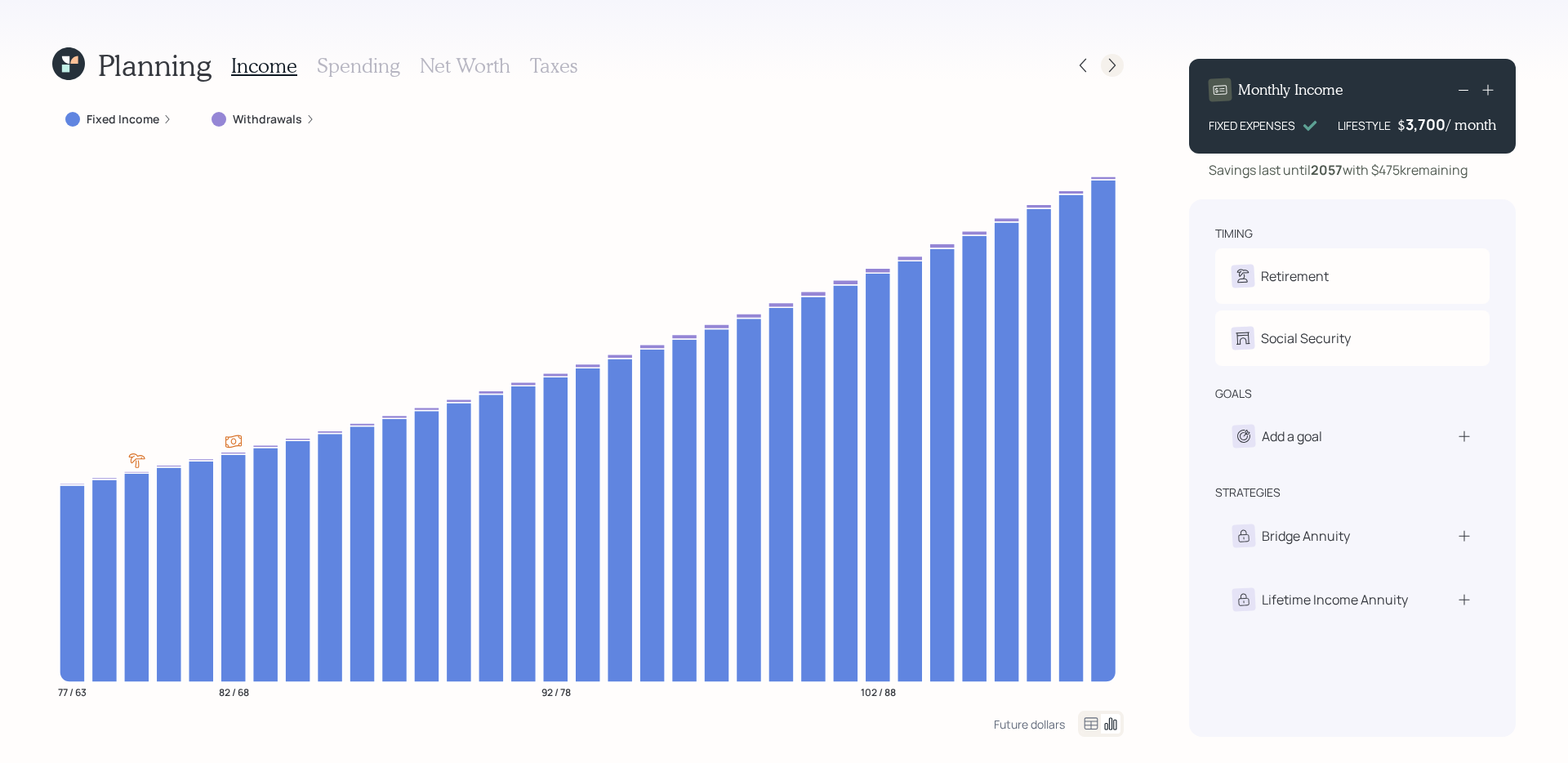
click at [1113, 69] on icon at bounding box center [1112, 65] width 16 height 16
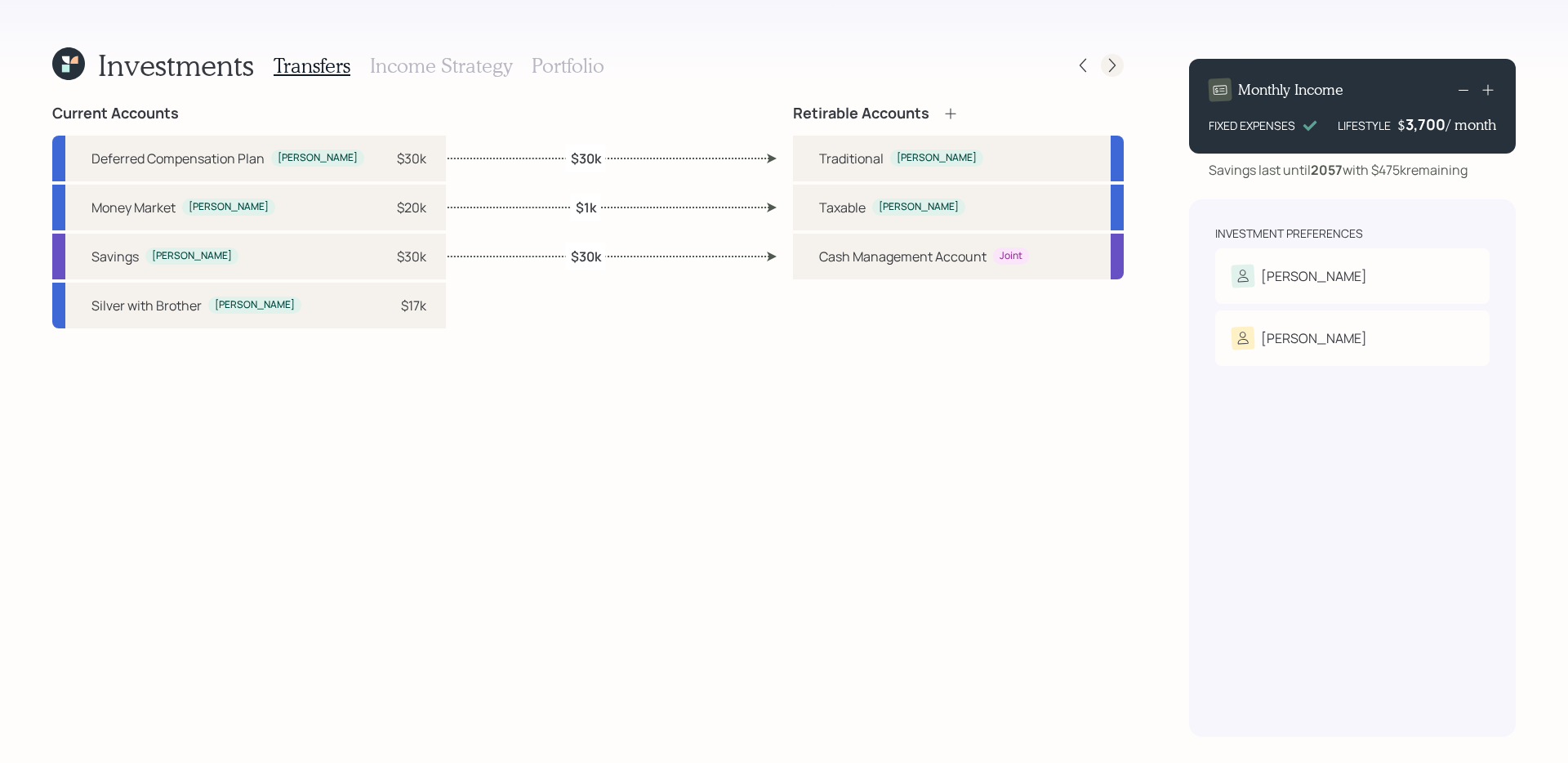
click at [1109, 61] on icon at bounding box center [1112, 65] width 16 height 16
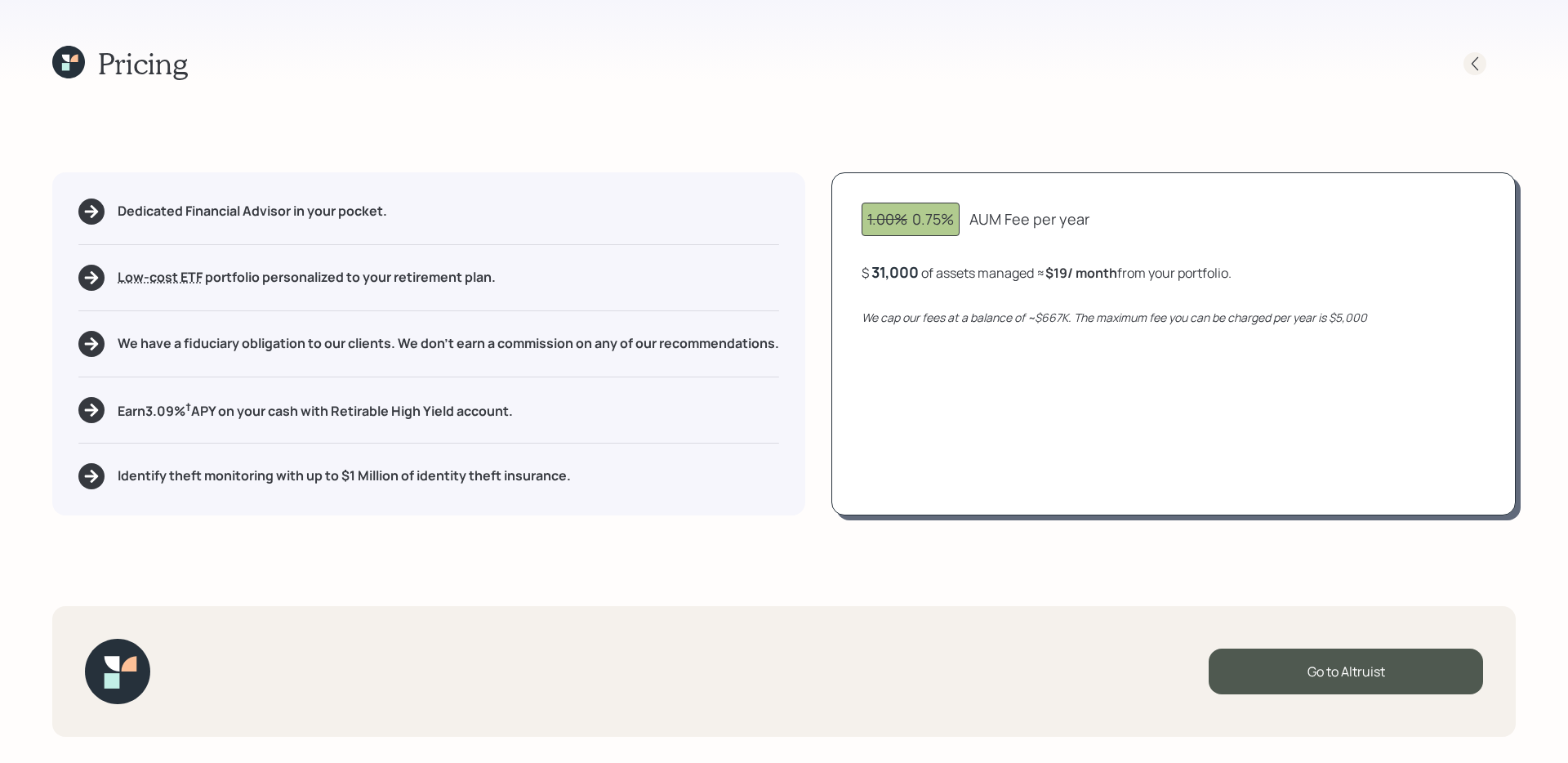
click at [1200, 69] on icon at bounding box center [1475, 63] width 16 height 16
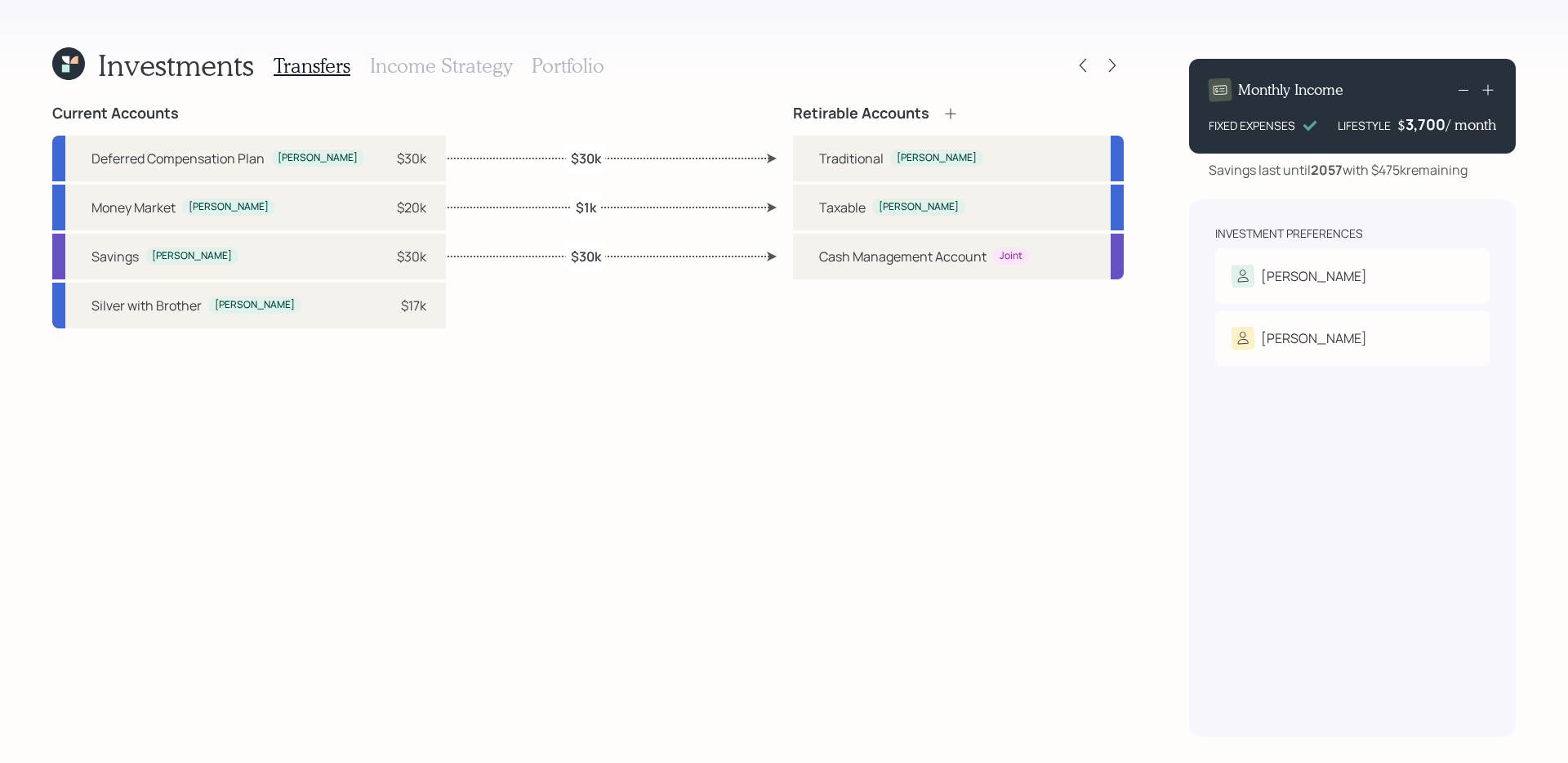
click at [573, 69] on h3 "Portfolio" at bounding box center [568, 66] width 73 height 24
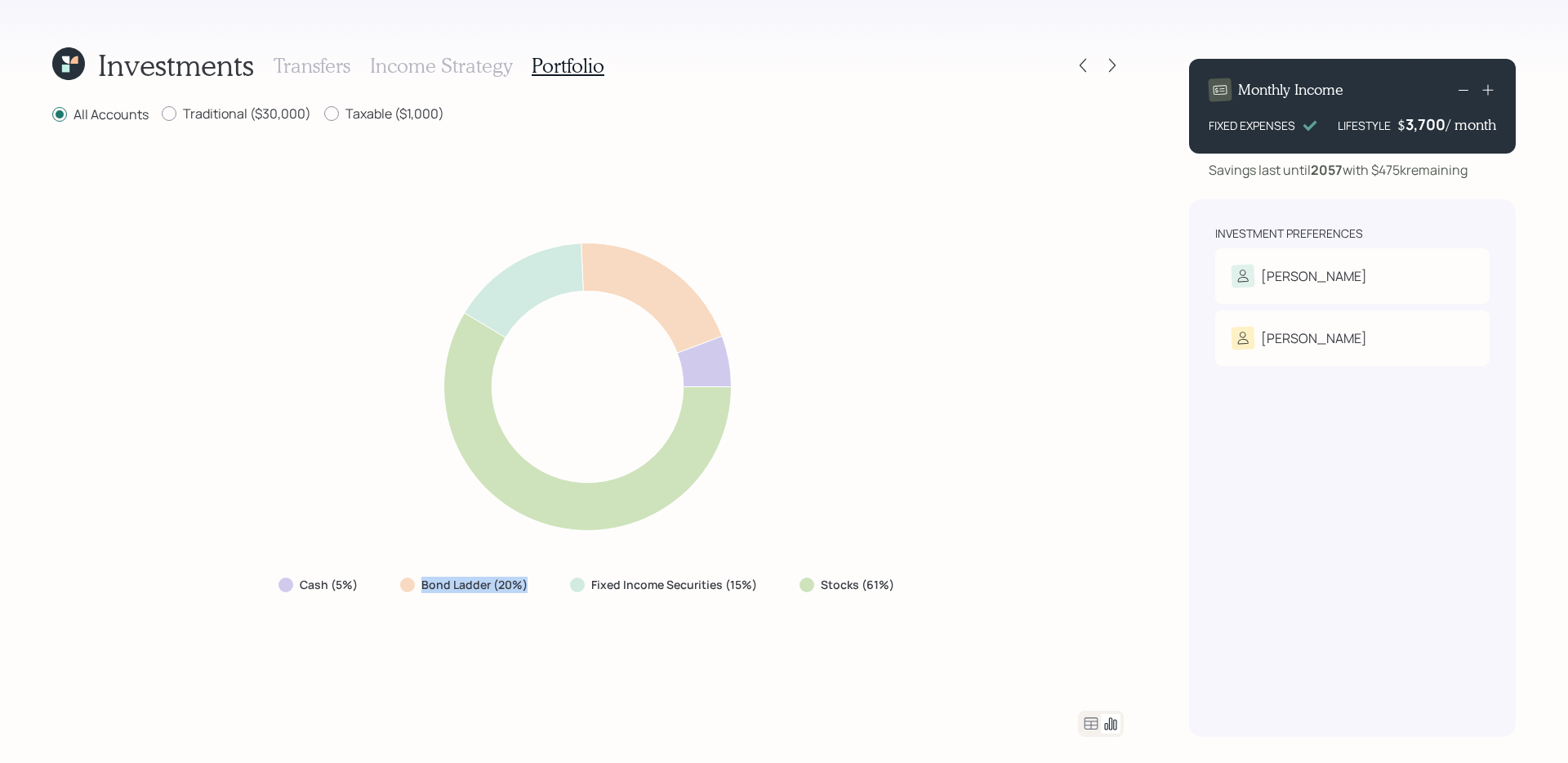
drag, startPoint x: 406, startPoint y: 586, endPoint x: 563, endPoint y: 581, distance: 157.1
click at [563, 581] on div "Cash (5%) Bond Ladder (20%) Fixed Income Securities (15%) Stocks (61%)" at bounding box center [588, 585] width 645 height 29
click at [519, 608] on div "Cash (5%) Bond Ladder (20%) Fixed Income Securities (15%) Stocks (61%)" at bounding box center [588, 418] width 1072 height 547
drag, startPoint x: 791, startPoint y: 593, endPoint x: 914, endPoint y: 586, distance: 123.2
click at [914, 586] on div "Cash (5%) Bond Ladder (20%) Fixed Income Securities (15%) Stocks (61%)" at bounding box center [588, 418] width 1072 height 547
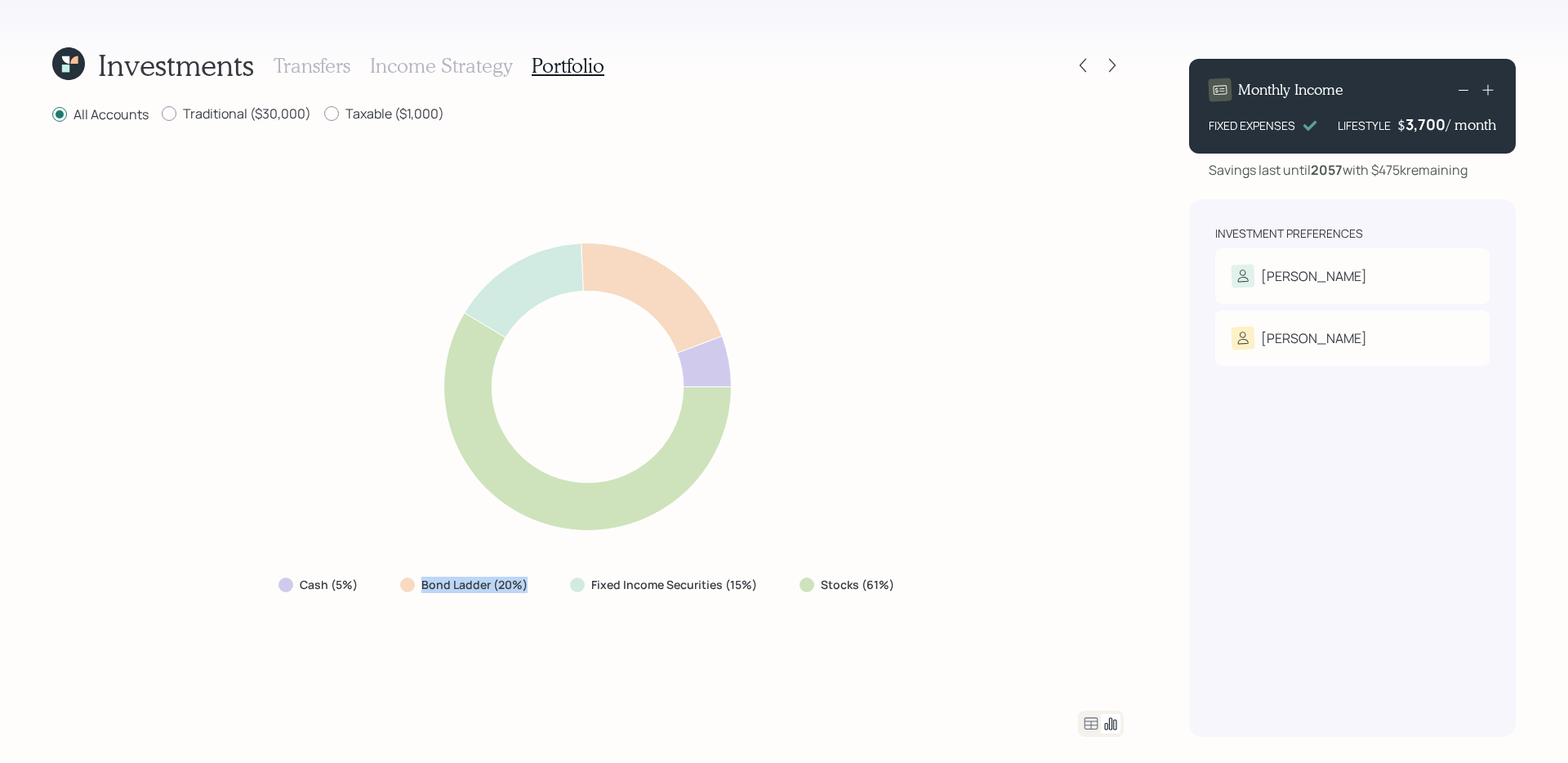
drag, startPoint x: 393, startPoint y: 594, endPoint x: 538, endPoint y: 591, distance: 145.0
click at [538, 591] on div "Bond Ladder (20%)" at bounding box center [465, 585] width 157 height 29
click at [849, 479] on icon at bounding box center [588, 387] width 643 height 327
drag, startPoint x: 795, startPoint y: 597, endPoint x: 933, endPoint y: 595, distance: 138.0
click at [933, 595] on div "Cash (5%) Bond Ladder (20%) Fixed Income Securities (15%) Stocks (61%)" at bounding box center [588, 418] width 1072 height 547
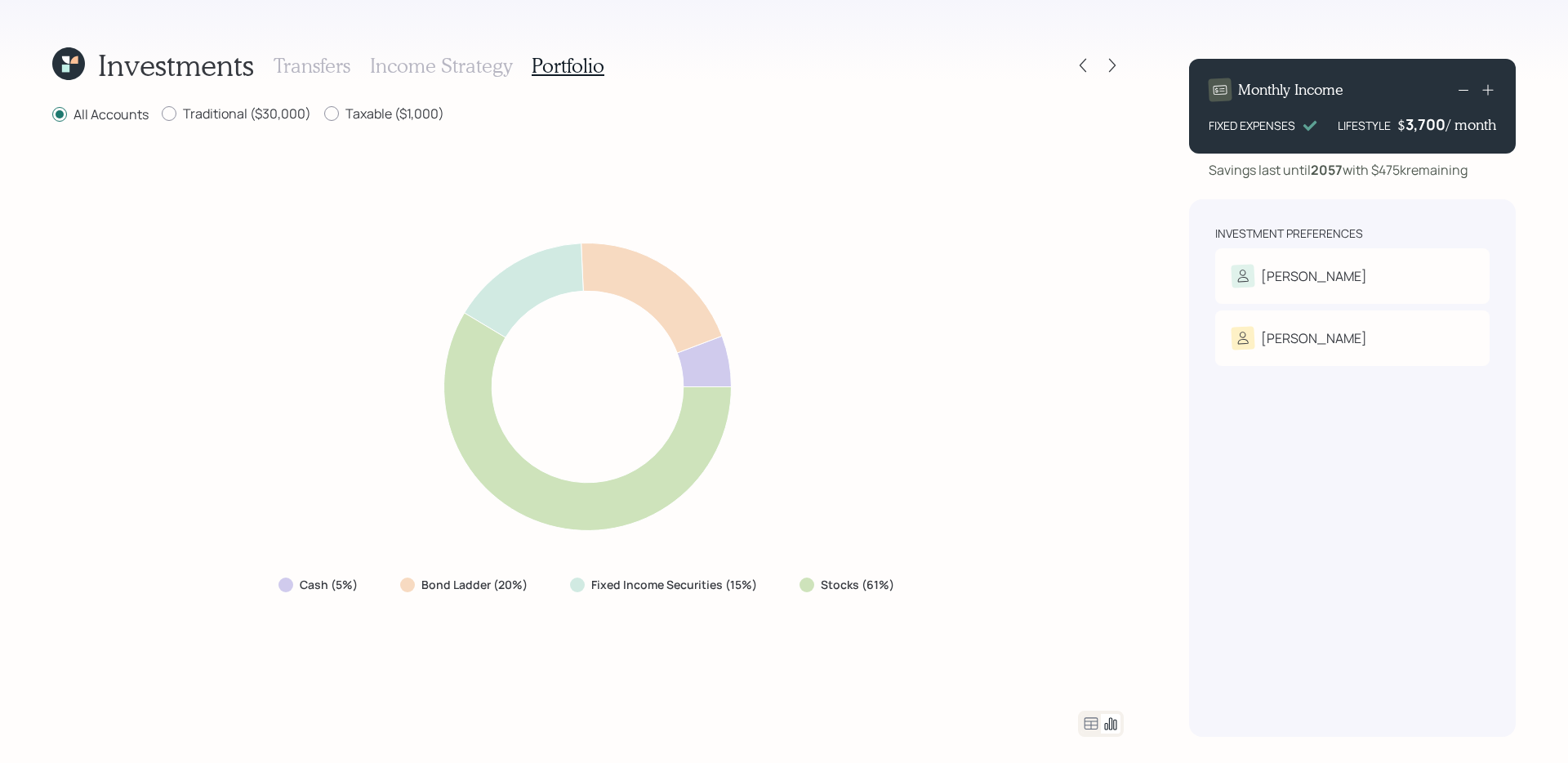
click at [730, 608] on div "Cash (5%) Bond Ladder (20%) Fixed Income Securities (15%) Stocks (61%)" at bounding box center [588, 418] width 1072 height 547
click at [944, 608] on div "Cash (5%) Bond Ladder (20%) Fixed Income Securities (15%) Stocks (61%)" at bounding box center [588, 418] width 1072 height 547
click at [1200, 274] on div "Tom" at bounding box center [1353, 276] width 242 height 23
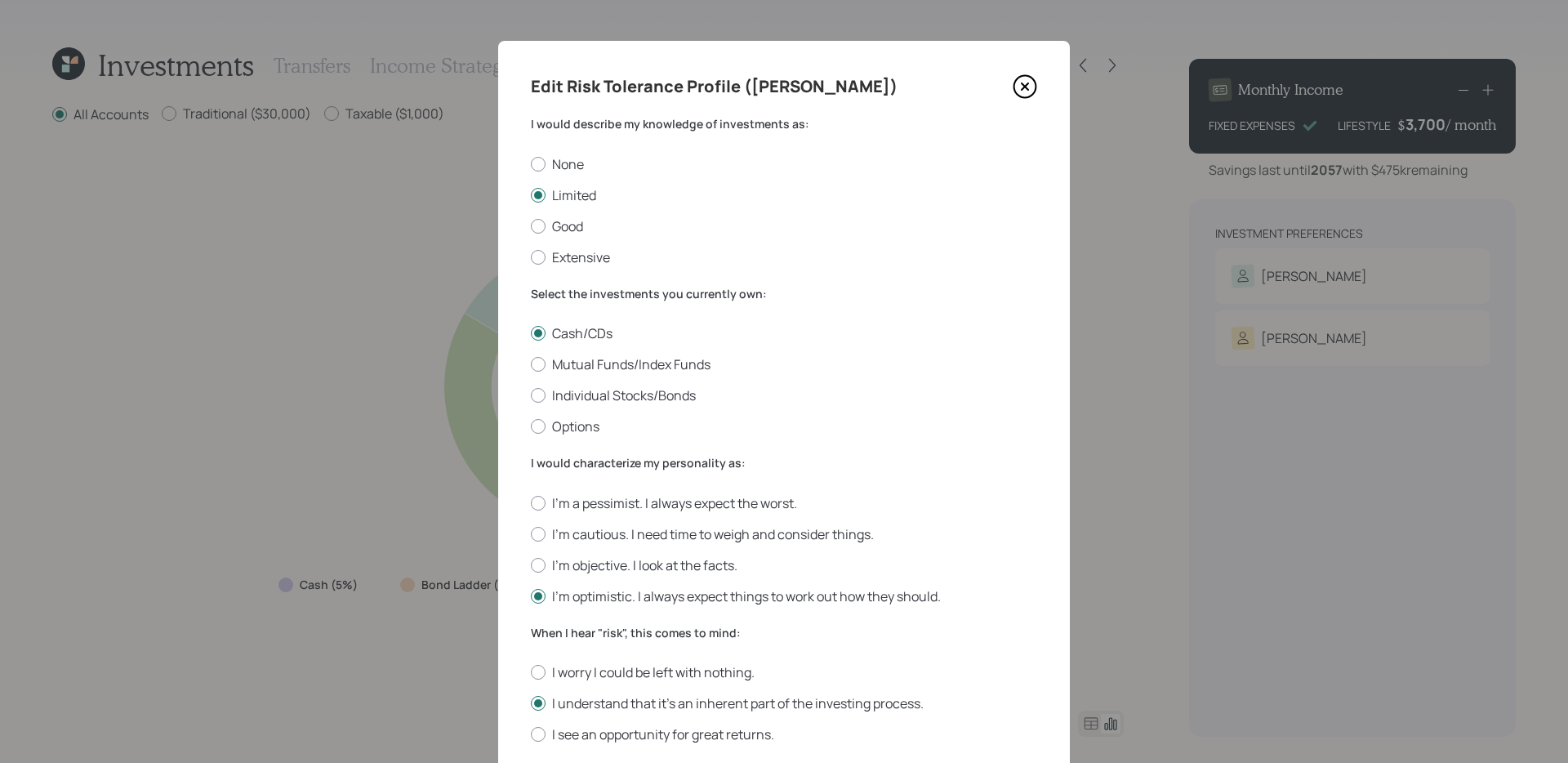
scroll to position [201, 0]
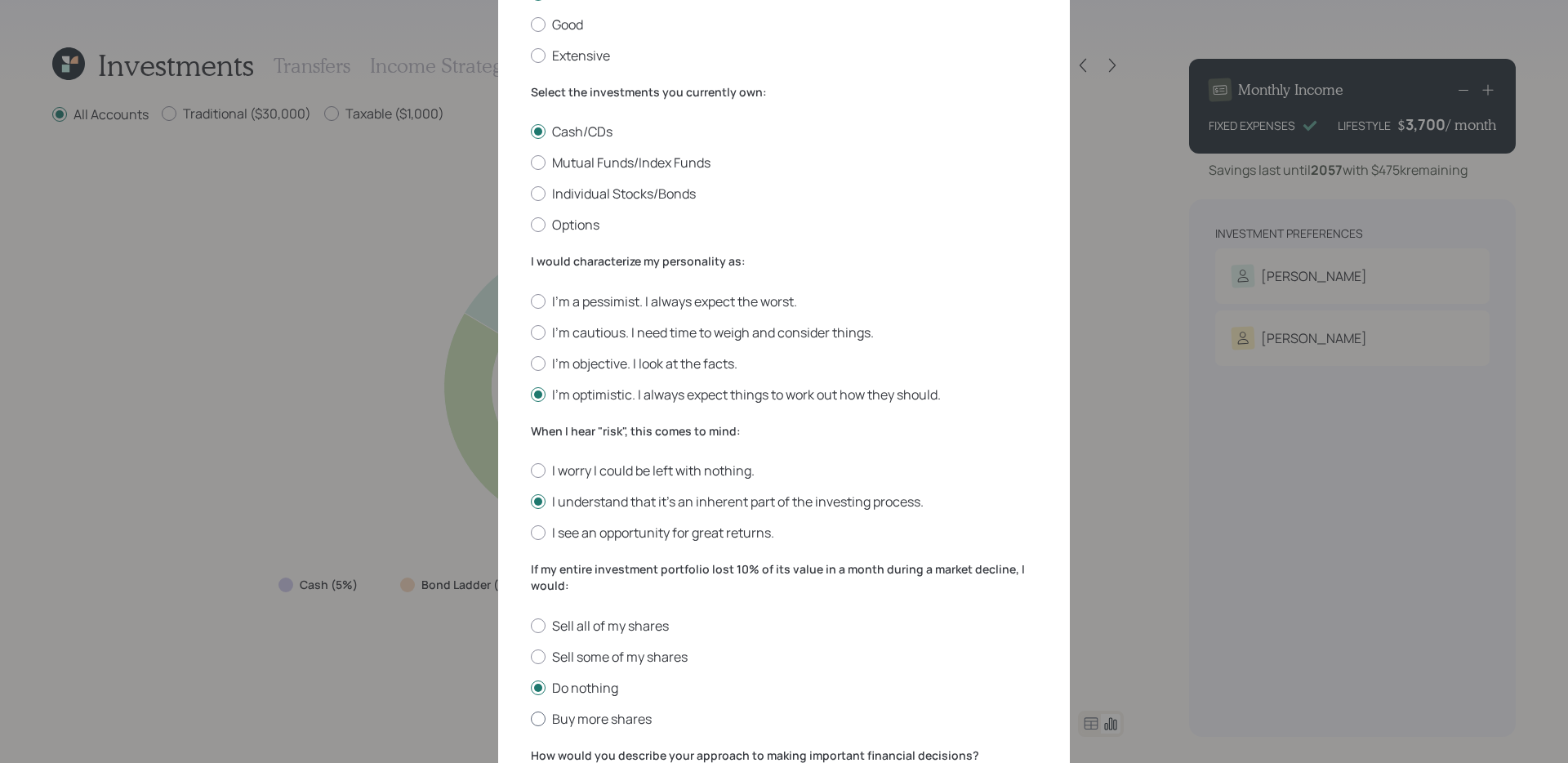
click at [589, 608] on label "Buy more shares" at bounding box center [784, 718] width 506 height 18
click at [531, 608] on input "Buy more shares" at bounding box center [530, 718] width 1 height 1
radio input "true"
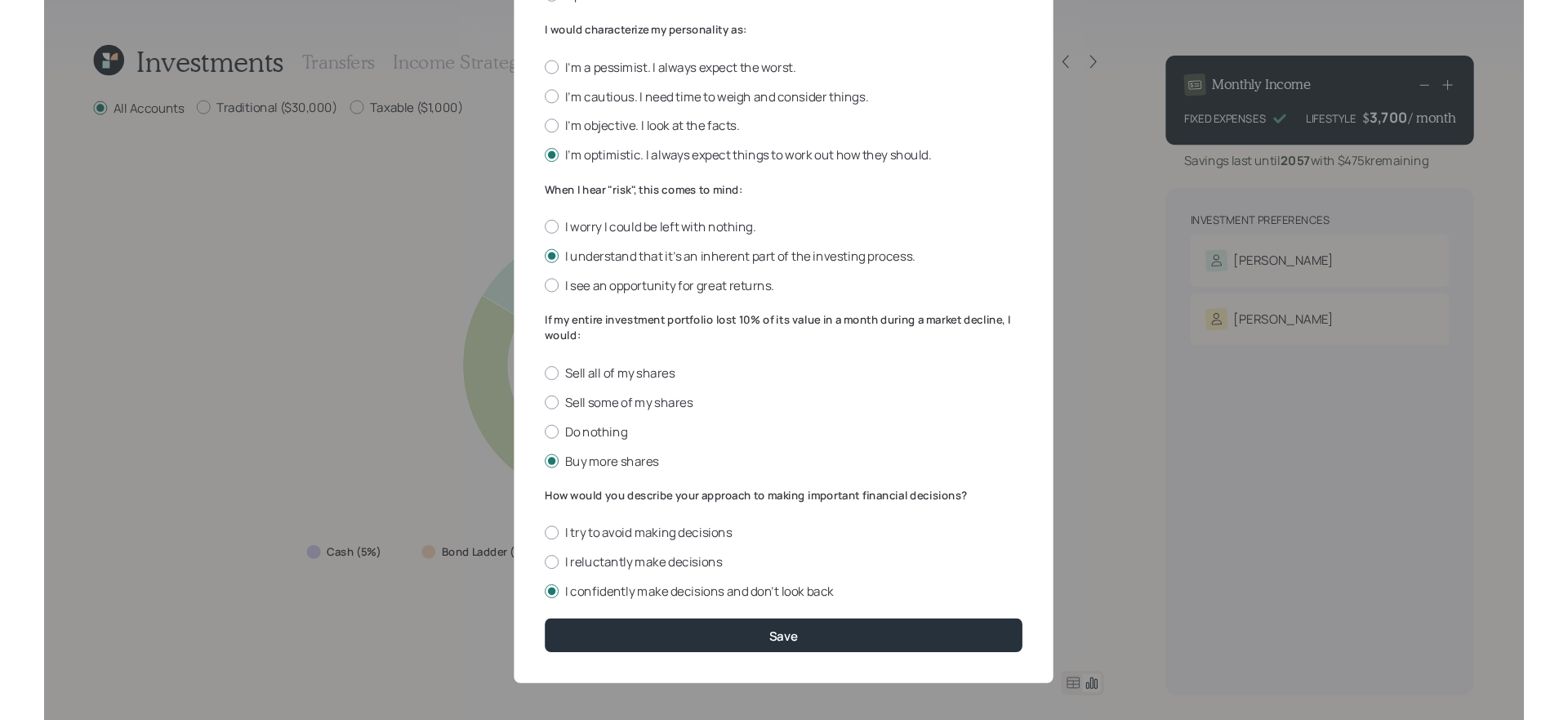
scroll to position [434, 0]
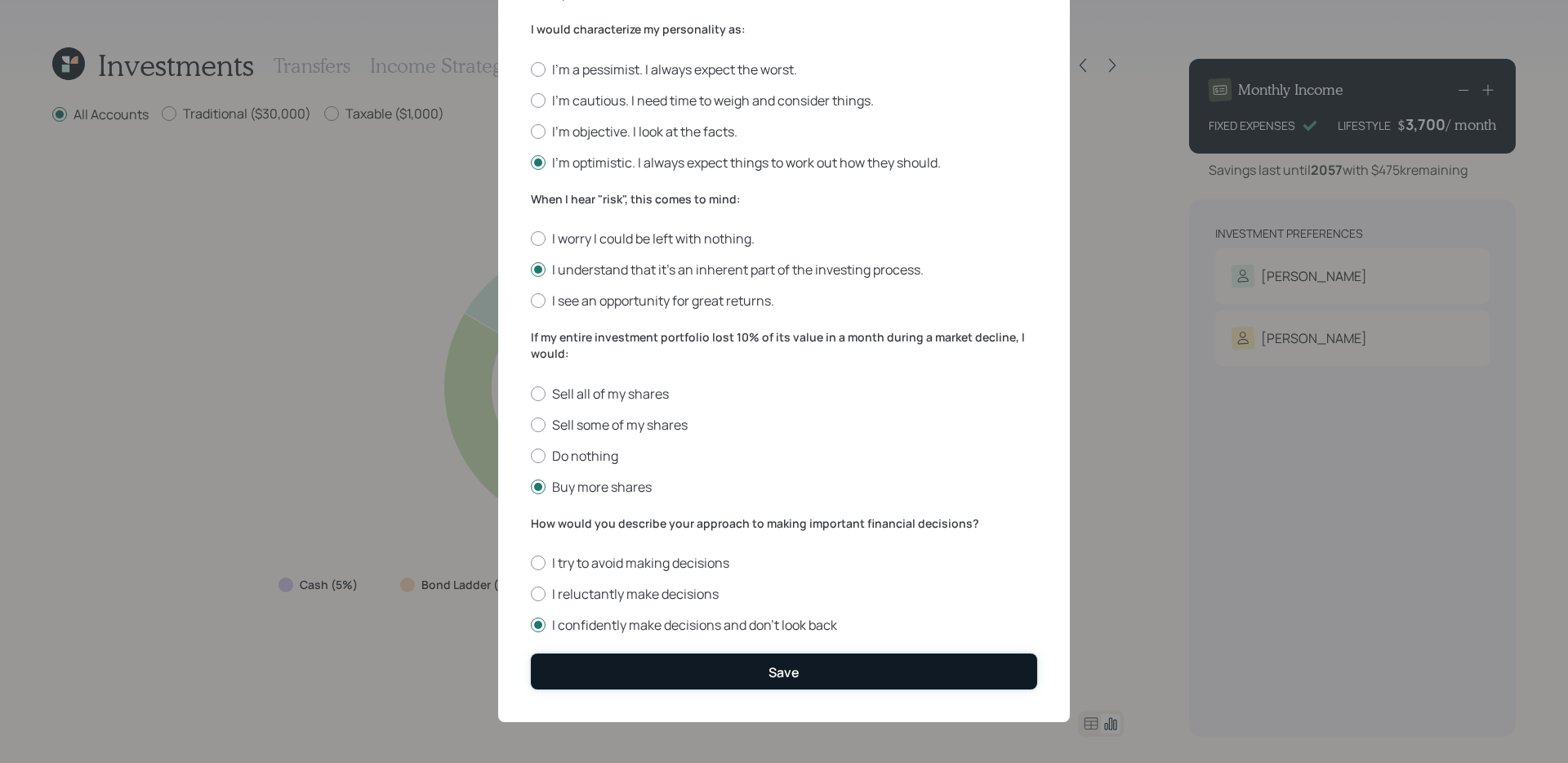
click at [685, 608] on button "Save" at bounding box center [784, 671] width 506 height 35
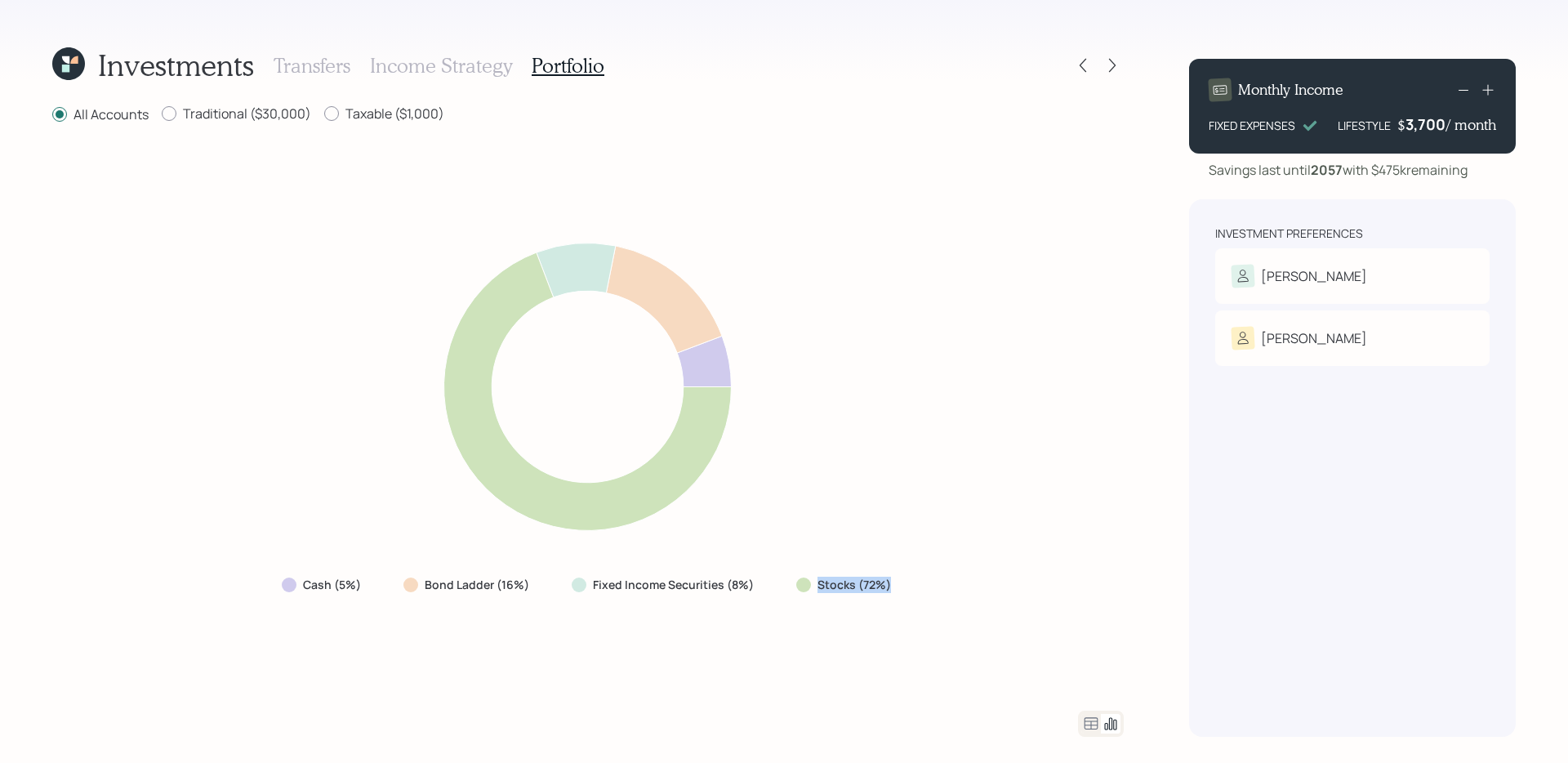
drag, startPoint x: 790, startPoint y: 596, endPoint x: 953, endPoint y: 592, distance: 163.0
click at [953, 592] on div "Cash (5%) Bond Ladder (16%) Fixed Income Securities (8%) Stocks (72%)" at bounding box center [588, 418] width 1072 height 547
click at [740, 592] on label "Fixed Income Securities (8%)" at bounding box center [673, 585] width 161 height 16
drag, startPoint x: 764, startPoint y: 586, endPoint x: 383, endPoint y: 598, distance: 381.2
click at [383, 598] on div "Cash (5%) Bond Ladder (16%) Fixed Income Securities (8%) Stocks (72%)" at bounding box center [588, 585] width 638 height 29
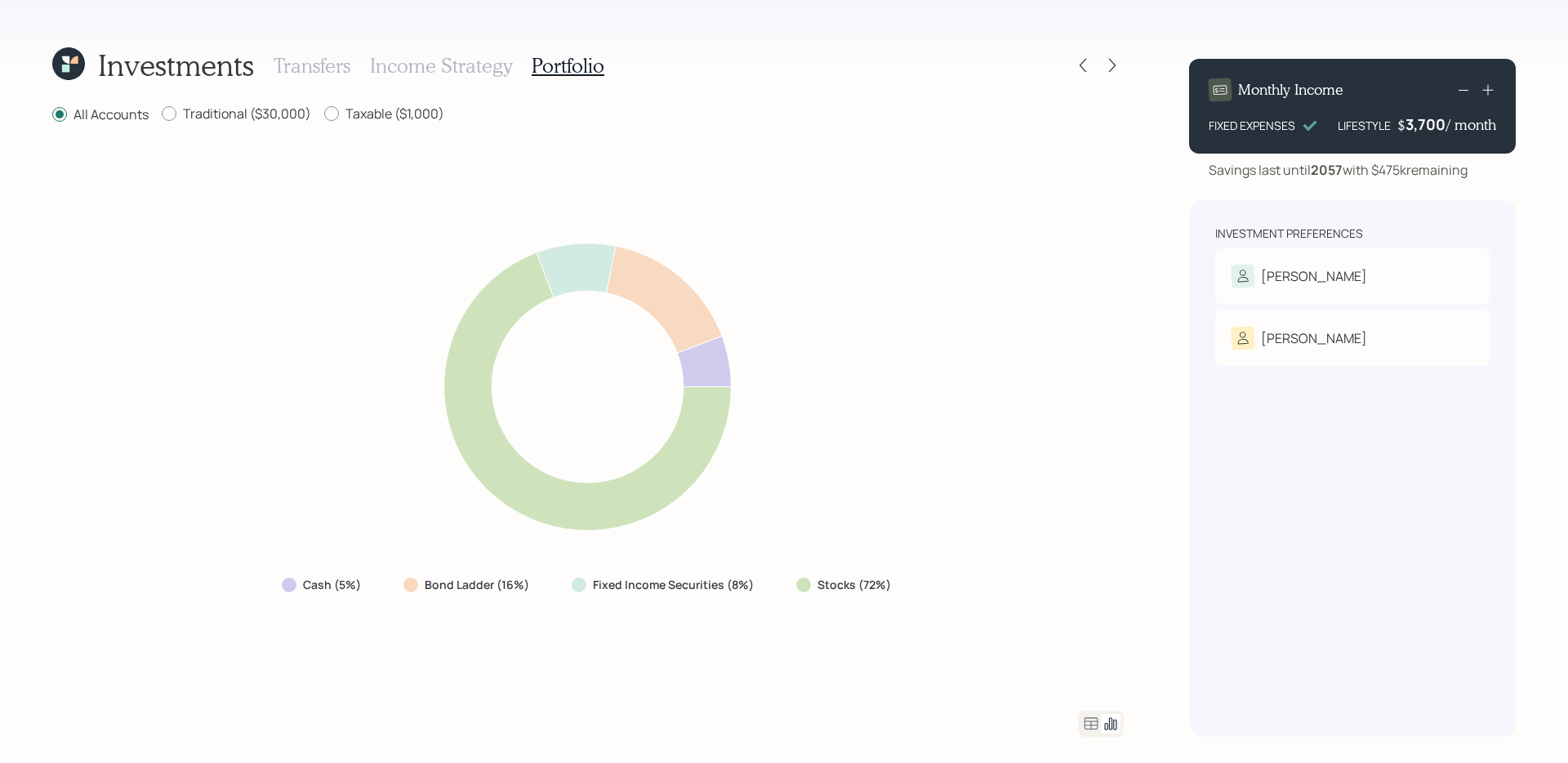
click at [440, 599] on div "Bond Ladder (16%)" at bounding box center [468, 585] width 155 height 29
drag, startPoint x: 392, startPoint y: 590, endPoint x: 541, endPoint y: 581, distance: 149.3
click at [541, 581] on div "Cash (5%) Bond Ladder (16%) Fixed Income Securities (8%) Stocks (72%)" at bounding box center [588, 585] width 638 height 29
click at [541, 581] on div "Bond Ladder (16%)" at bounding box center [468, 585] width 155 height 29
click at [267, 594] on div "Cash (5%) Bond Ladder (16%) Fixed Income Securities (8%) Stocks (72%)" at bounding box center [588, 418] width 1072 height 547
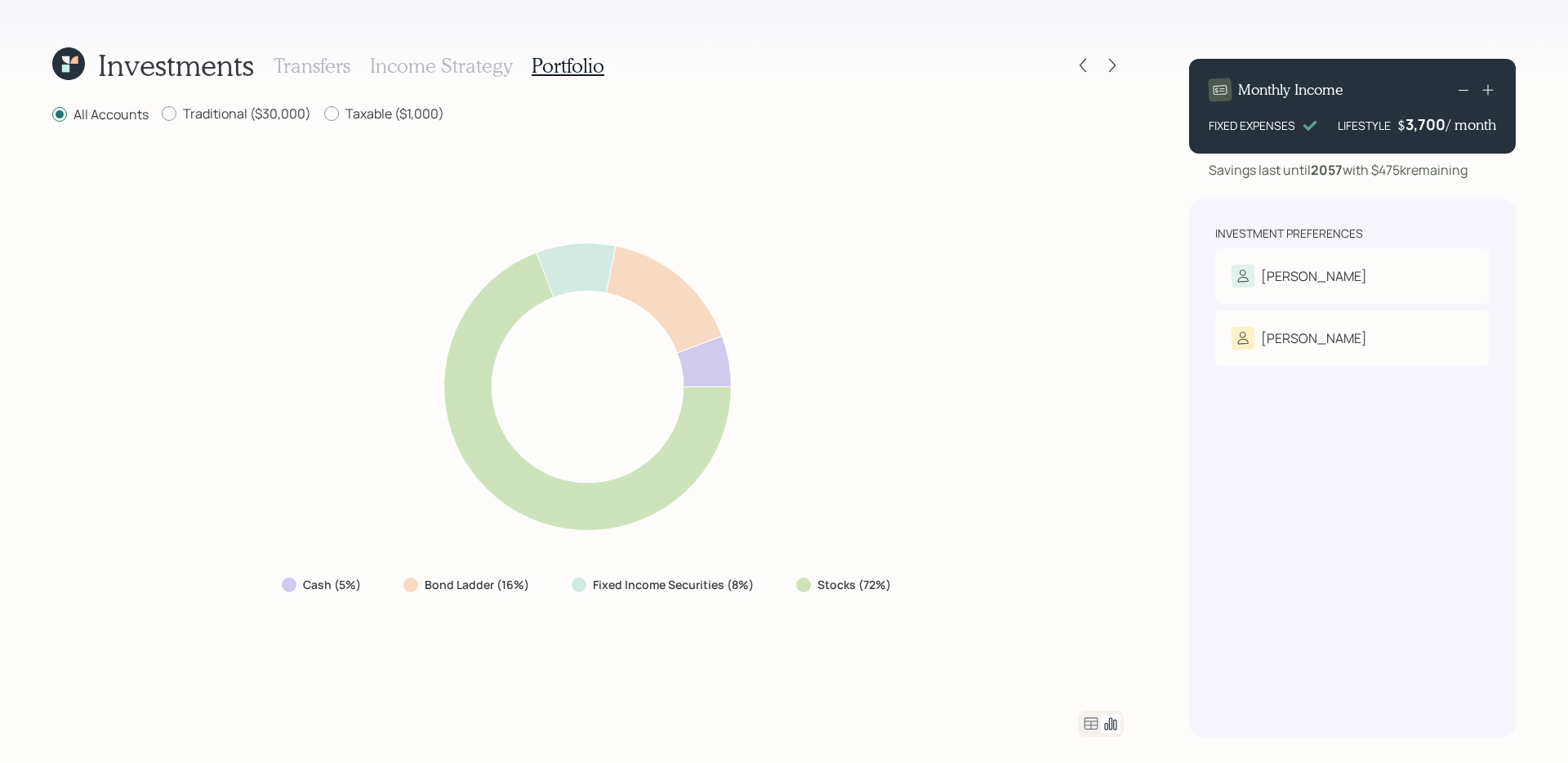
click at [464, 64] on h3 "Income Strategy" at bounding box center [441, 66] width 142 height 24
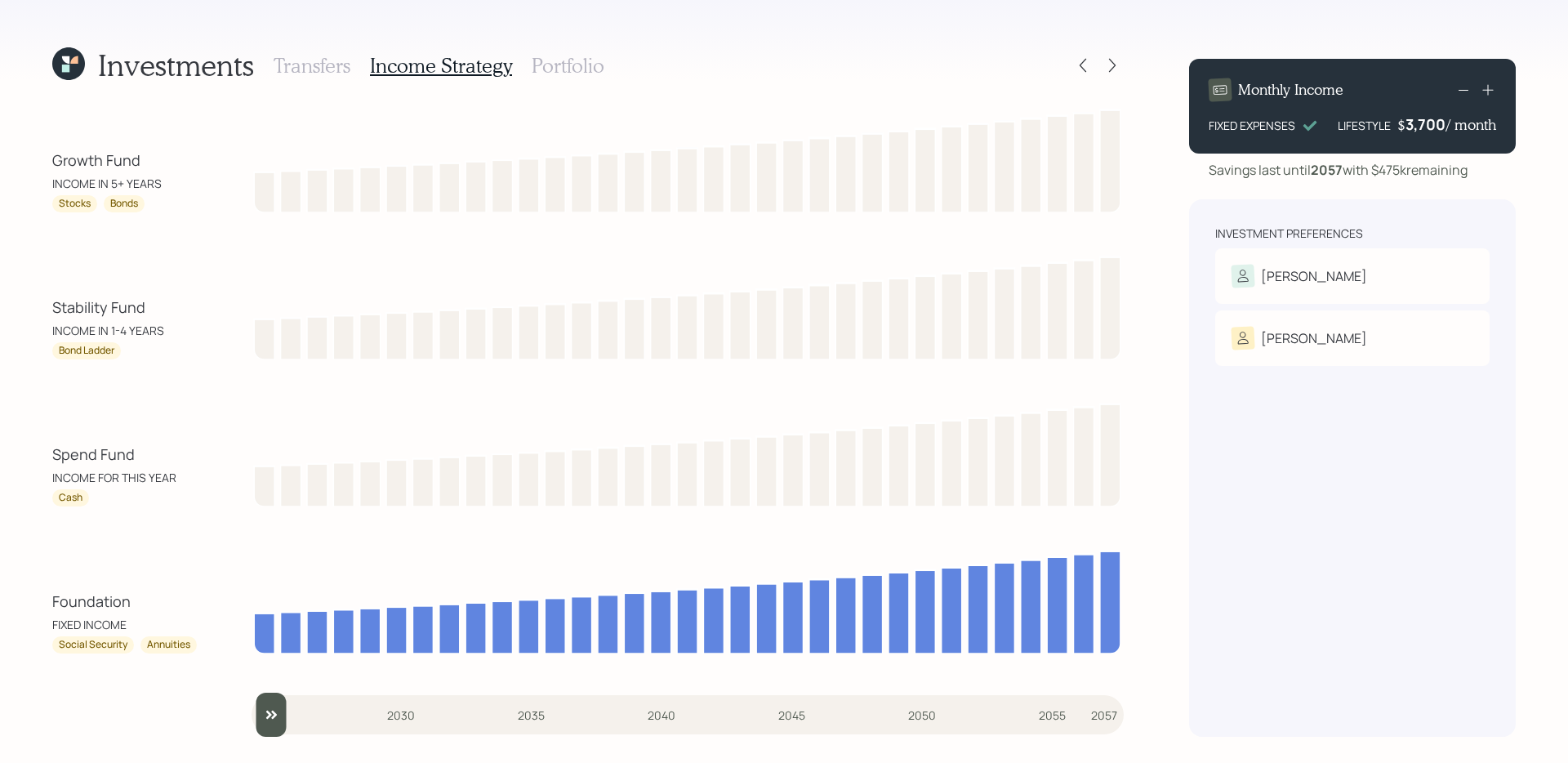
click at [551, 63] on h3 "Portfolio" at bounding box center [568, 66] width 73 height 24
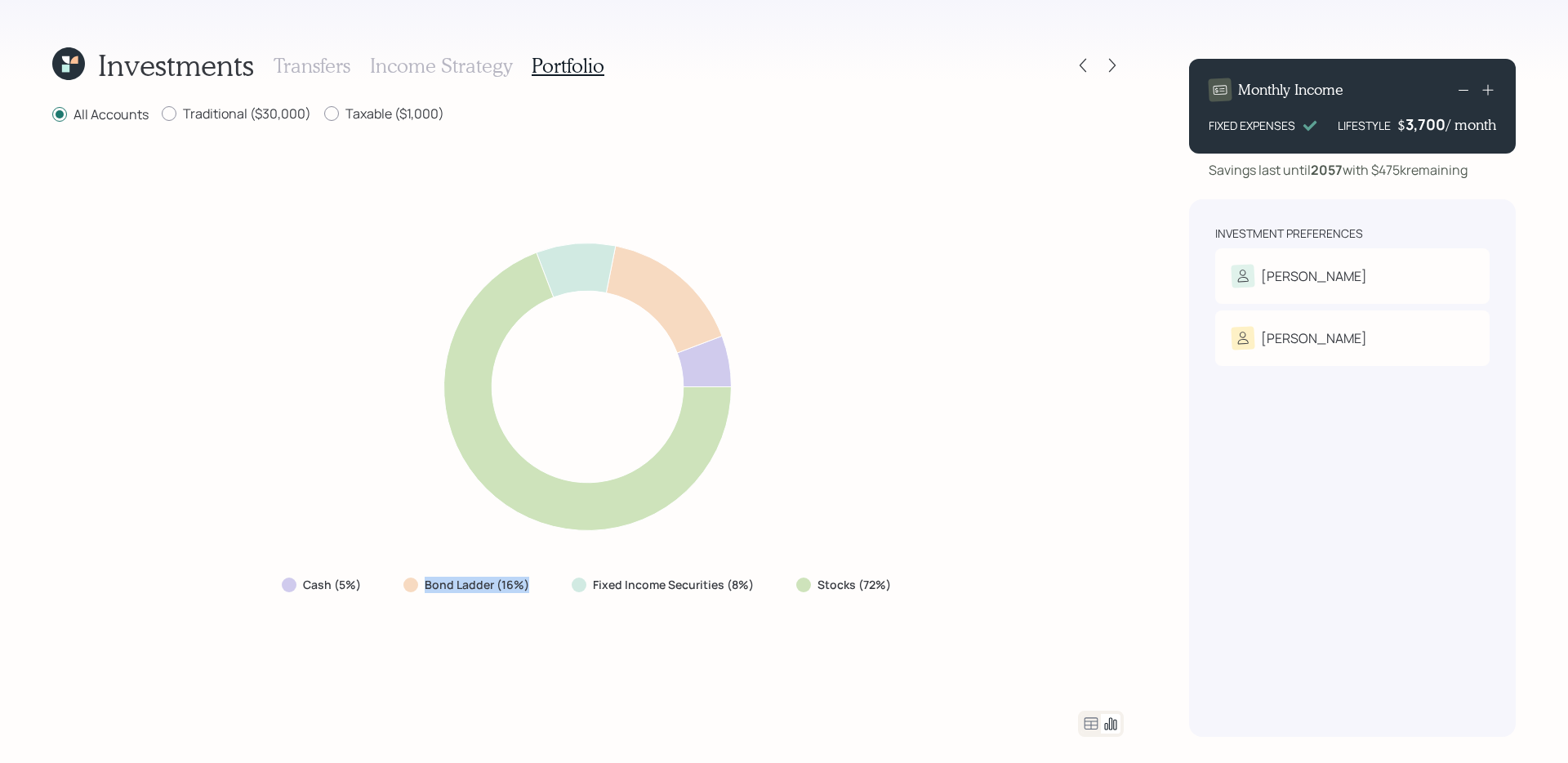
drag, startPoint x: 410, startPoint y: 595, endPoint x: 542, endPoint y: 584, distance: 132.5
click at [542, 584] on div "Bond Ladder (16%)" at bounding box center [468, 585] width 155 height 29
click at [395, 115] on label "Taxable ($1,000)" at bounding box center [384, 113] width 120 height 18
click at [324, 114] on input "Taxable ($1,000)" at bounding box center [323, 114] width 1 height 1
radio input "true"
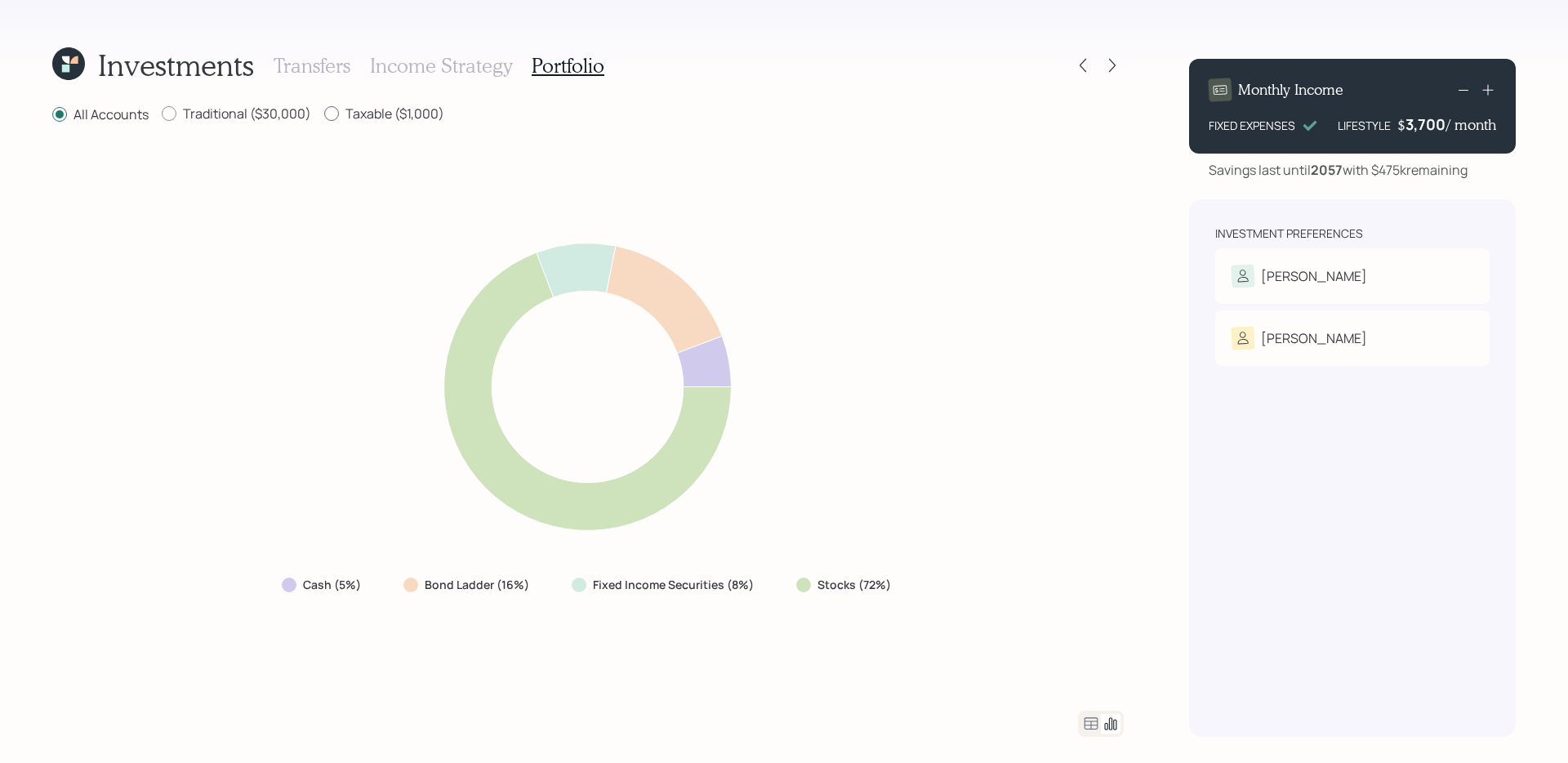
radio input "false"
drag, startPoint x: 782, startPoint y: 585, endPoint x: 949, endPoint y: 599, distance: 167.6
click at [949, 599] on div "Cash (1%) Bond Ladder (0%) Fixed Income Securities (10%) Stocks (89%)" at bounding box center [588, 418] width 1072 height 547
click at [1084, 608] on icon at bounding box center [1091, 724] width 20 height 20
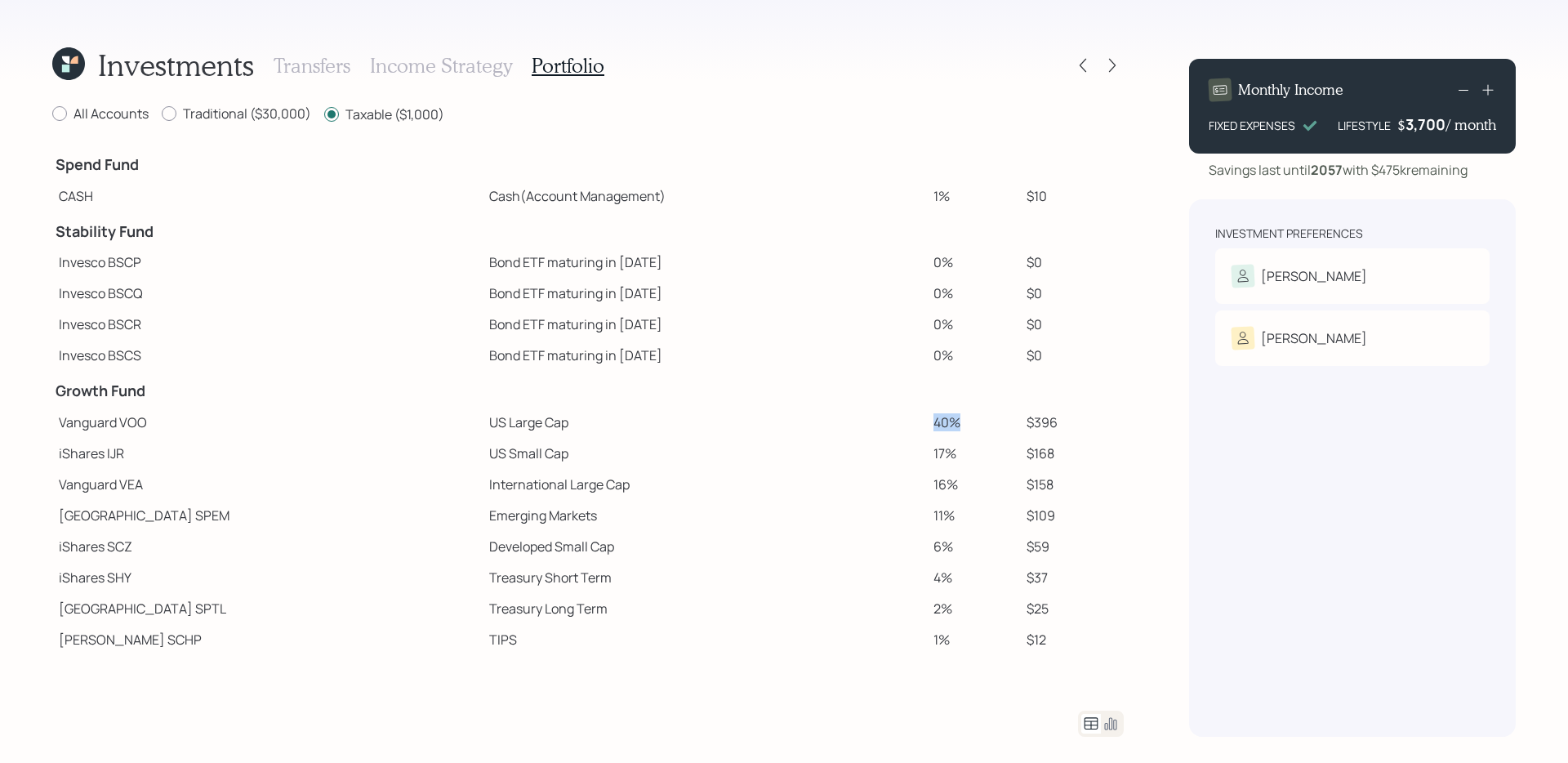
drag, startPoint x: 861, startPoint y: 417, endPoint x: 984, endPoint y: 422, distance: 123.1
click at [984, 422] on tr "Vanguard VOO US Large Cap 40% $396" at bounding box center [588, 423] width 1072 height 31
click at [1117, 81] on div "Investments Transfers Income Strategy Portfolio" at bounding box center [588, 65] width 1072 height 39
click at [1117, 64] on icon at bounding box center [1112, 65] width 16 height 16
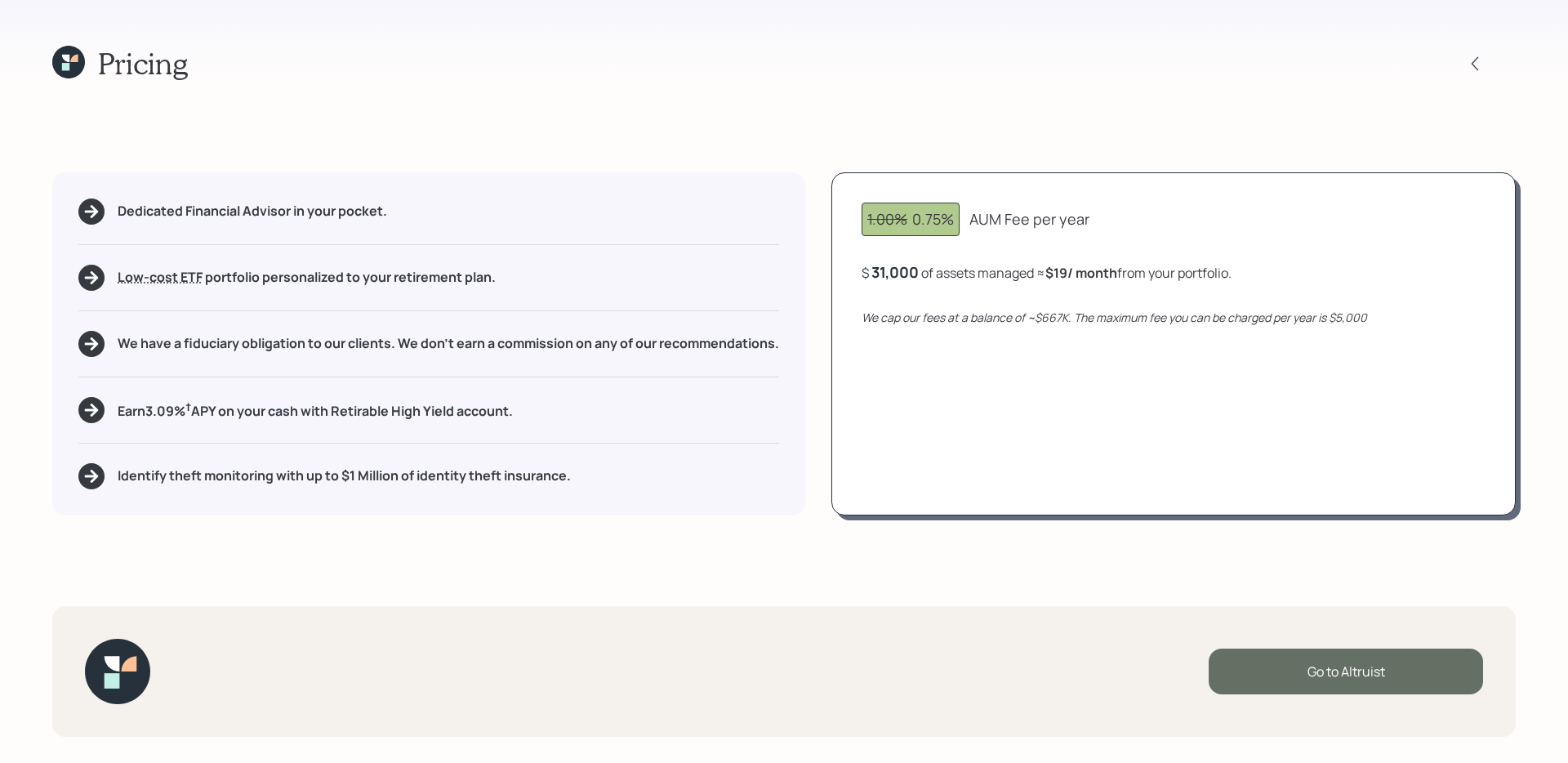
click at [1200, 608] on div "Go to Altruist" at bounding box center [1346, 671] width 274 height 45
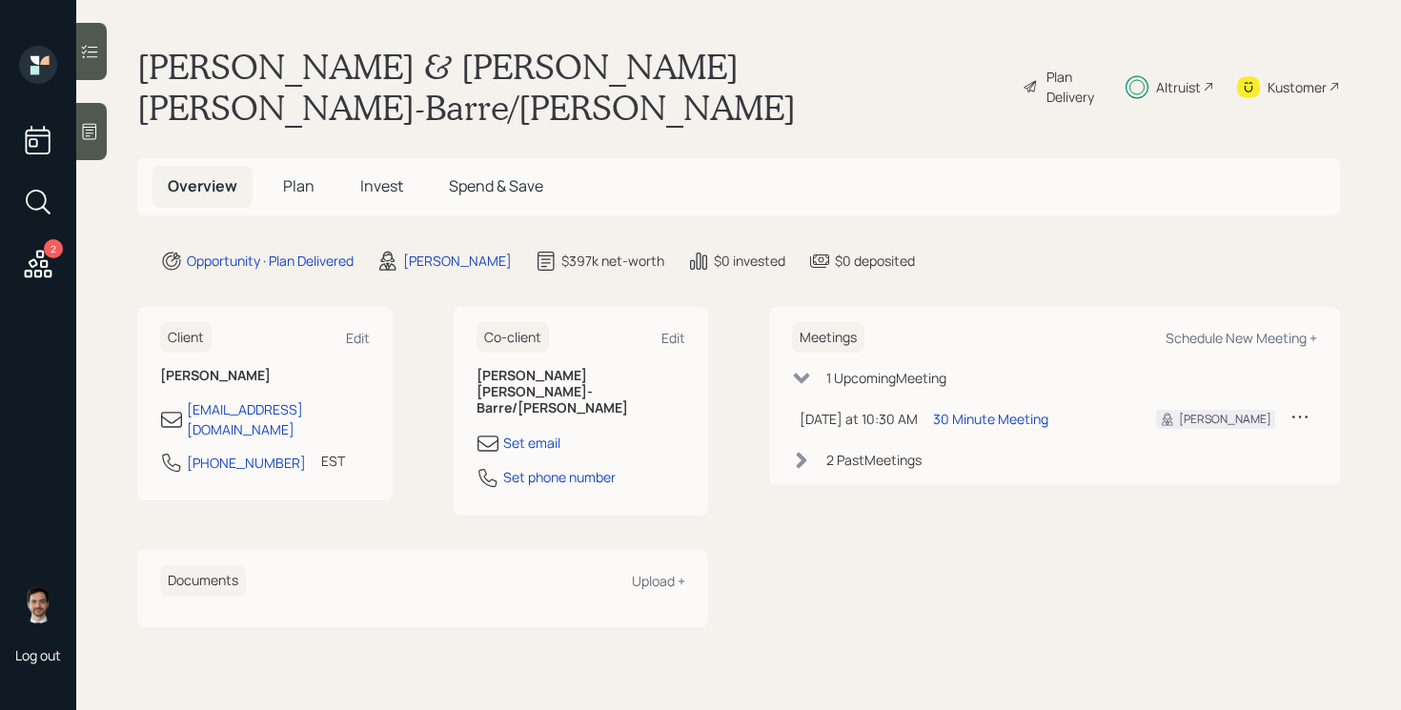
click at [296, 175] on span "Plan" at bounding box center [298, 185] width 31 height 21
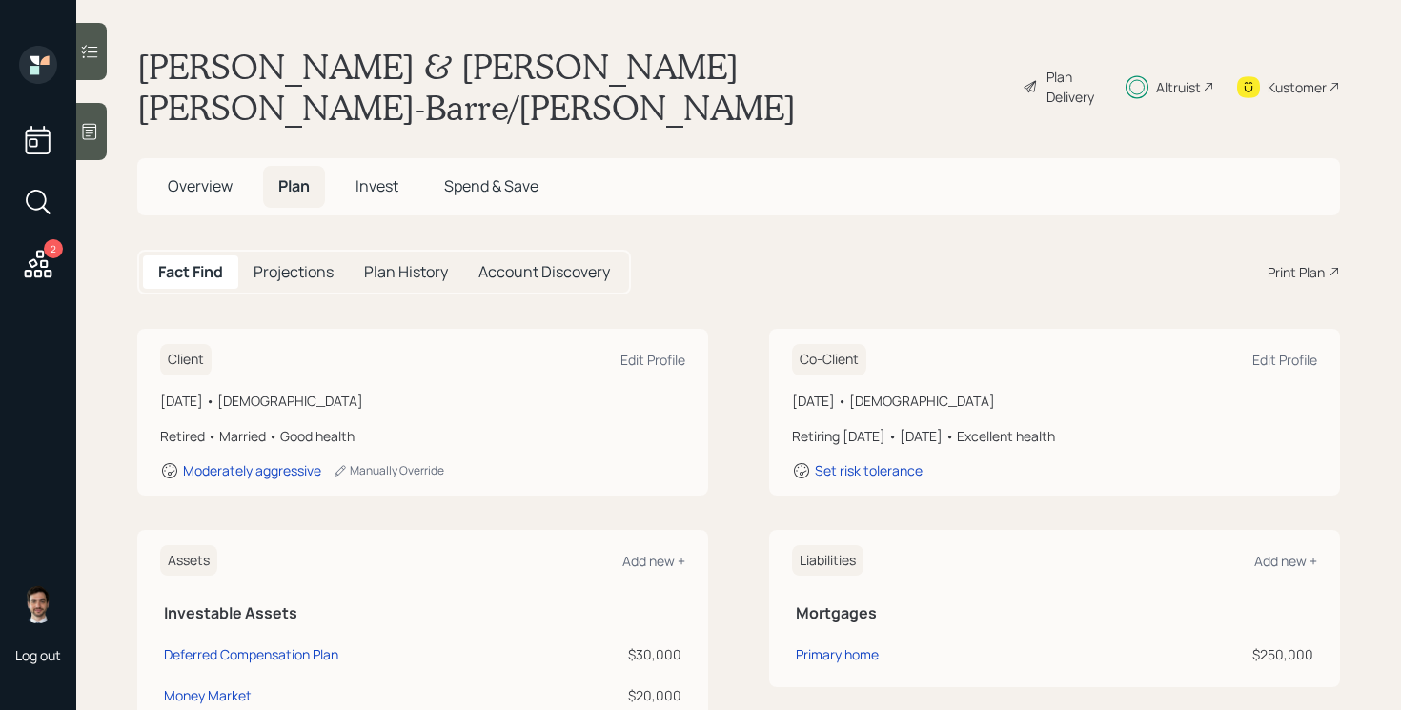
click at [412, 268] on main "[PERSON_NAME] & [PERSON_NAME] [PERSON_NAME]-Barre/[PERSON_NAME] Plan Delivery A…" at bounding box center [738, 355] width 1325 height 710
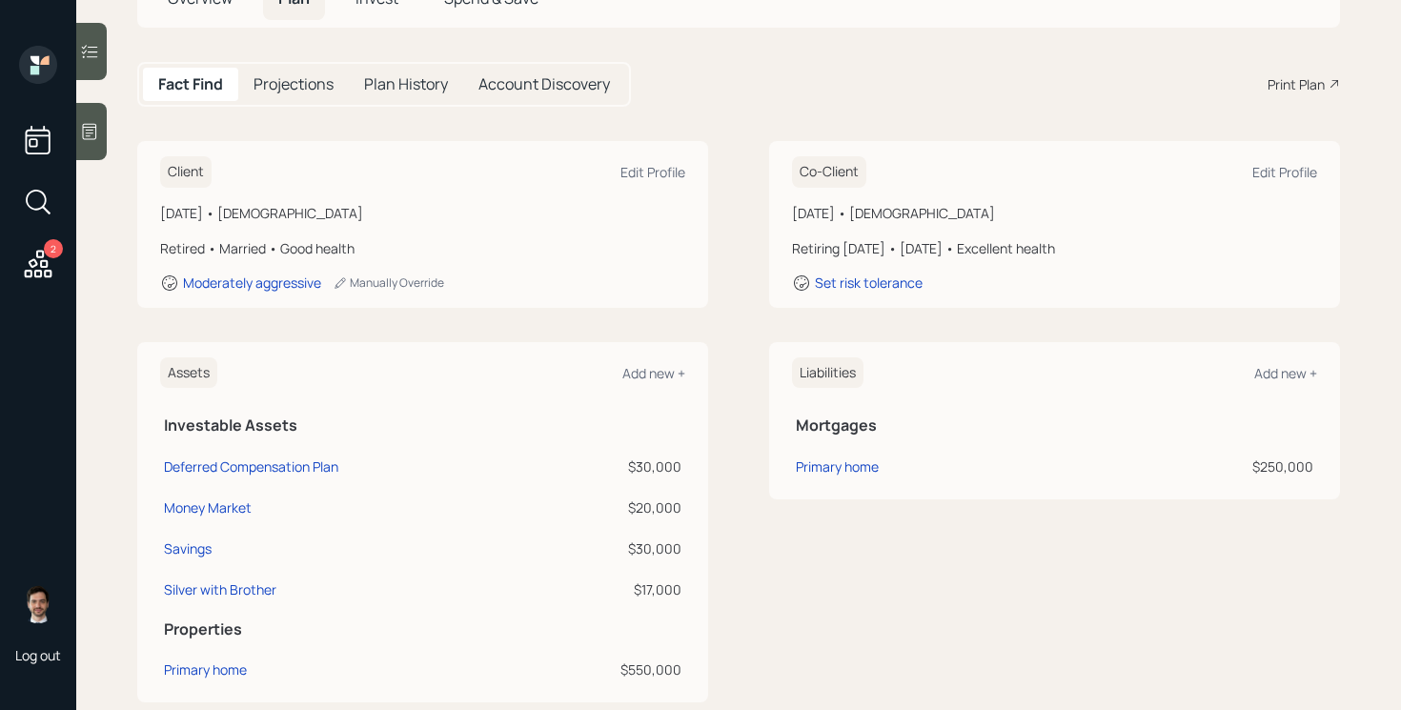
scroll to position [222, 0]
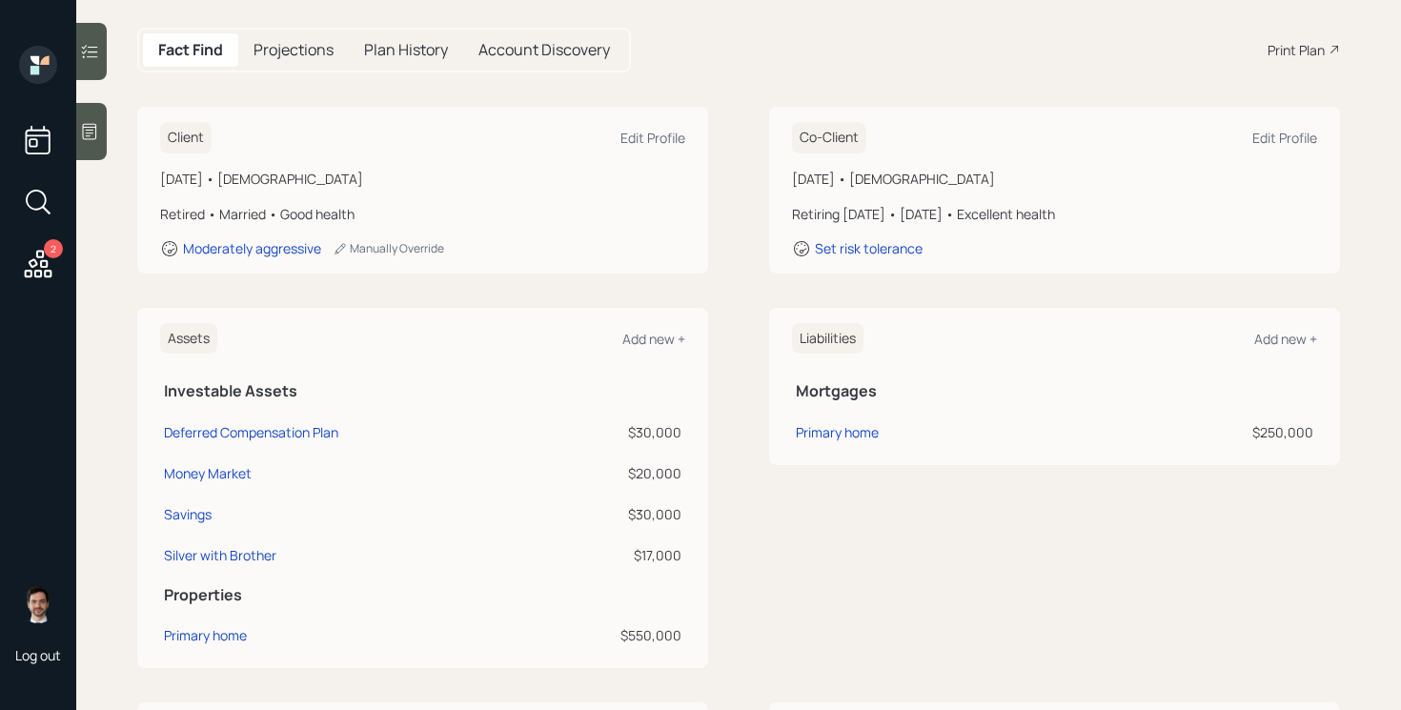
click at [736, 365] on div "Assets Add new + Investable Assets Deferred Compensation Plan $30,000 Money Mar…" at bounding box center [738, 488] width 1203 height 360
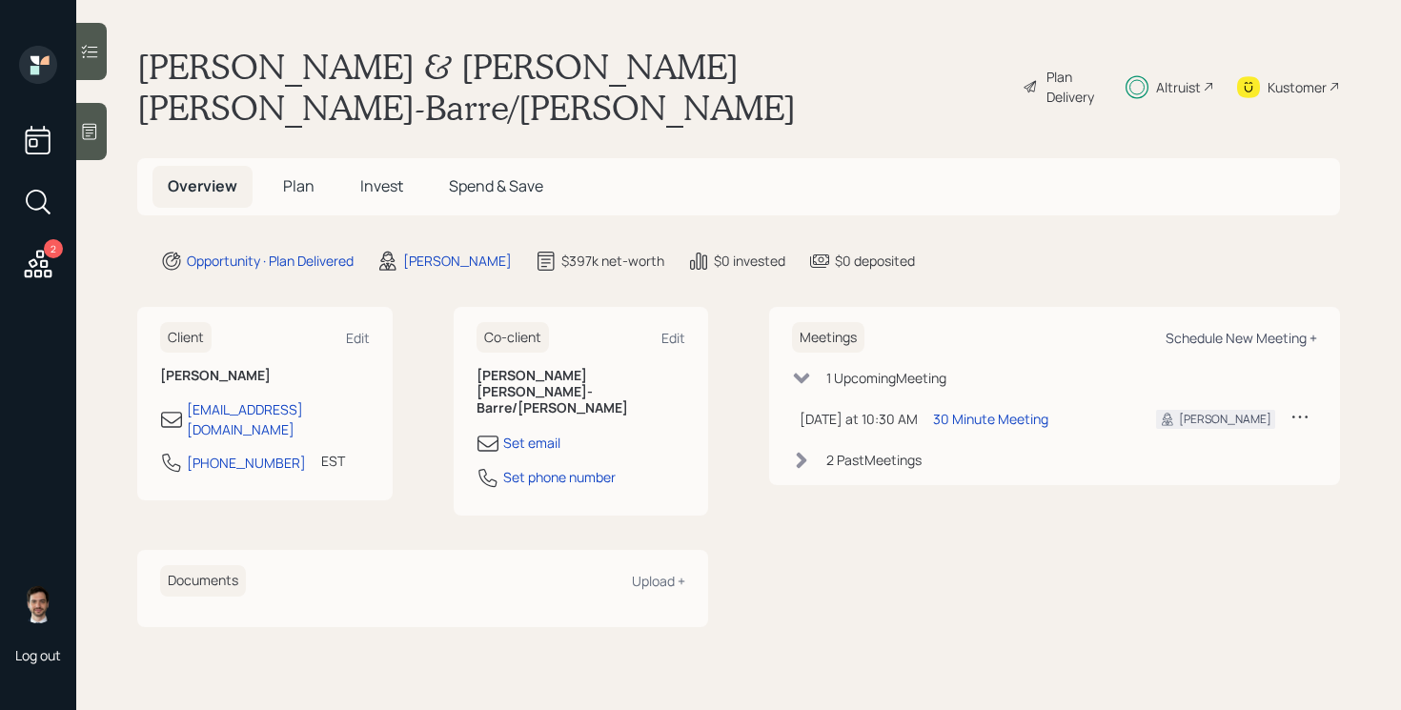
click at [1185, 329] on div "Schedule New Meeting +" at bounding box center [1242, 338] width 152 height 18
select select "ef6b64e1-8f62-4a74-b865-a7df4b35b836"
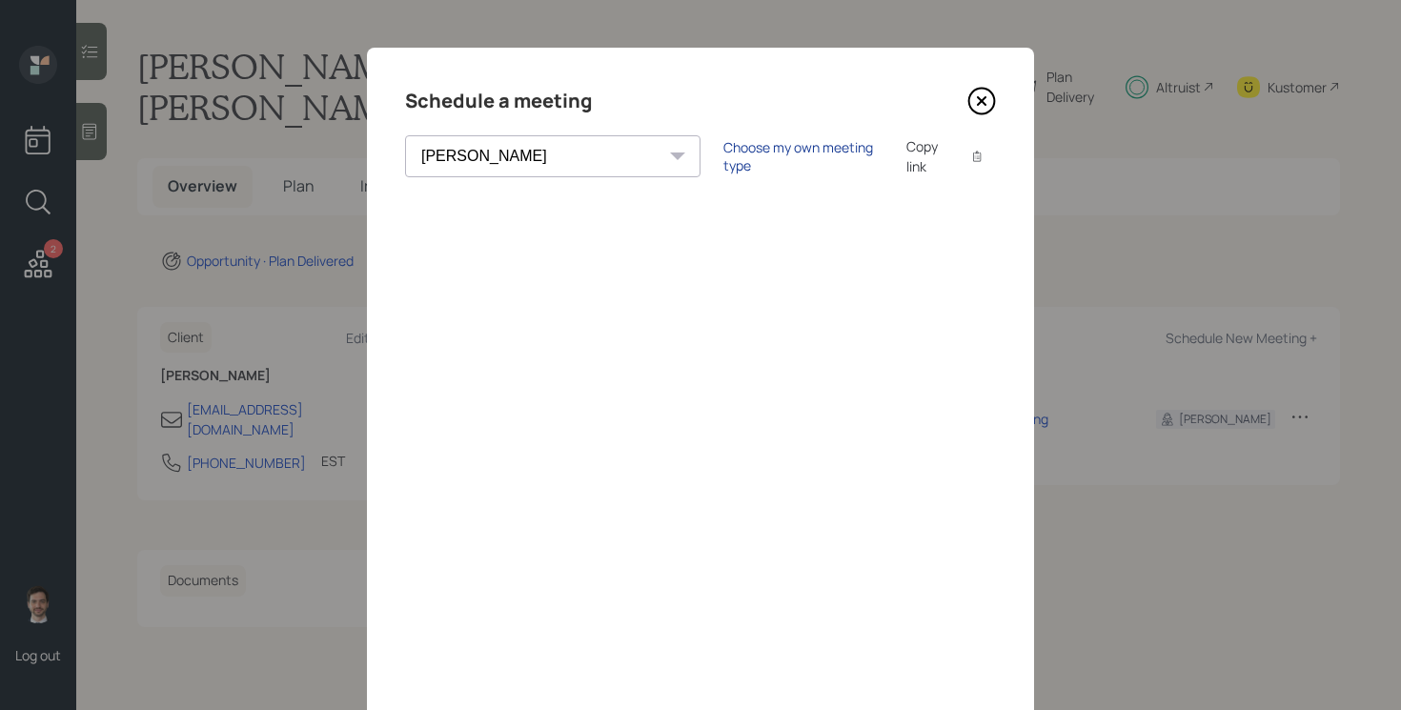
click at [724, 159] on div "Choose my own meeting type" at bounding box center [804, 156] width 160 height 36
click at [986, 105] on icon at bounding box center [982, 101] width 8 height 8
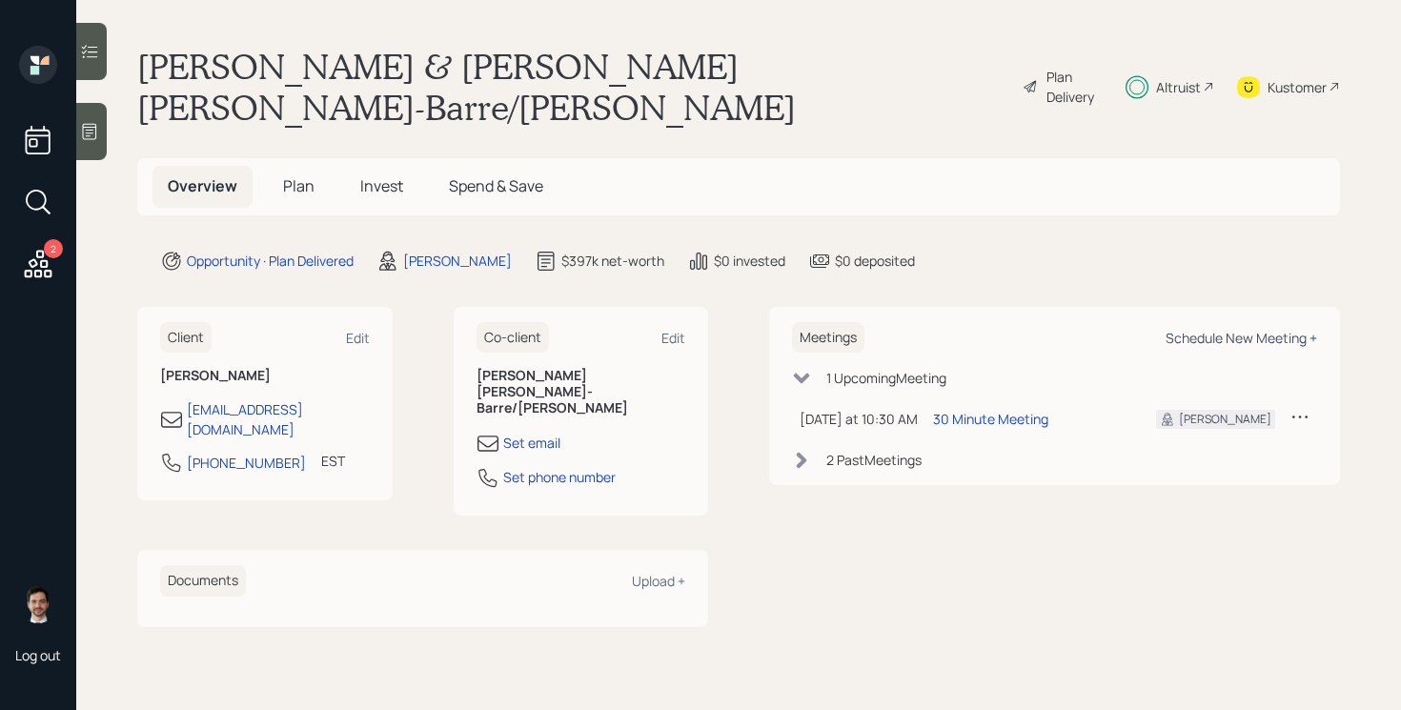
click at [1227, 329] on div "Schedule New Meeting +" at bounding box center [1242, 338] width 152 height 18
select select "ef6b64e1-8f62-4a74-b865-a7df4b35b836"
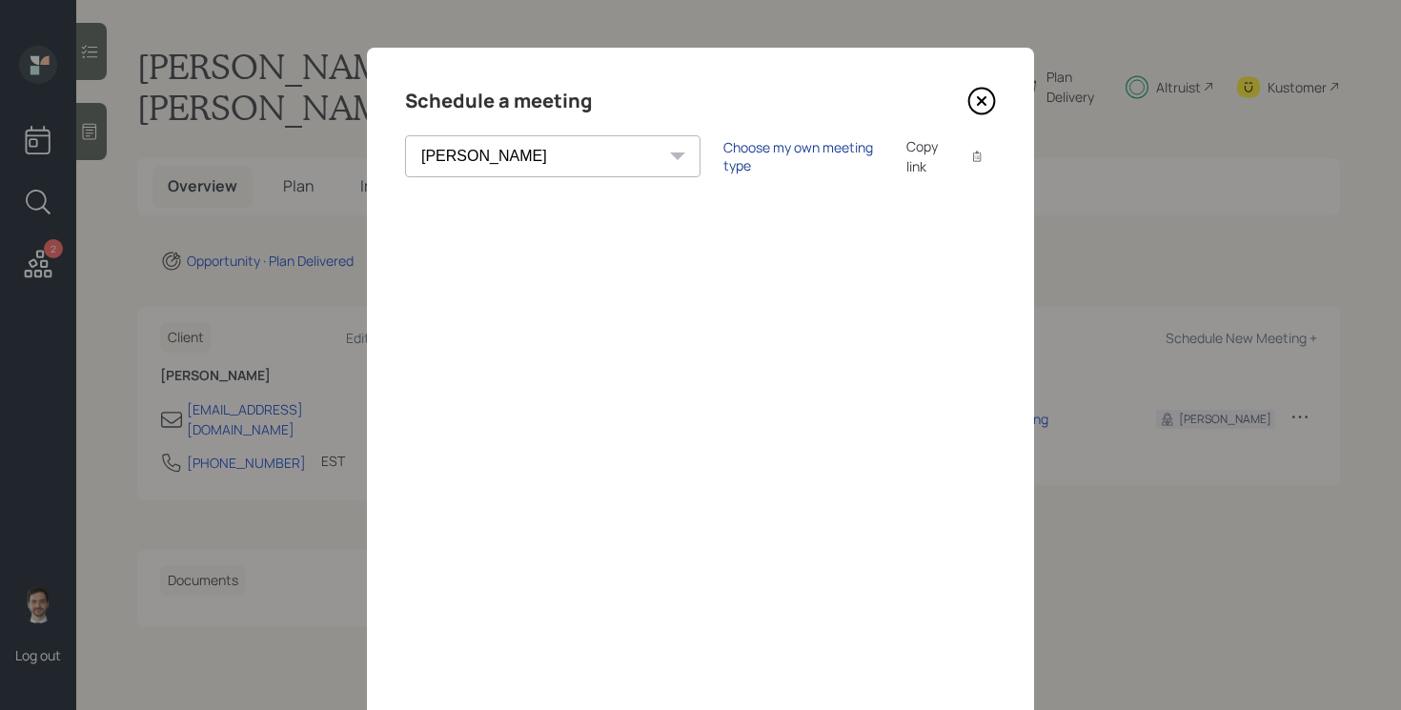
click at [724, 164] on div "Choose my own meeting type" at bounding box center [804, 156] width 160 height 36
click at [757, 153] on div "Use meeting type for lifecycle stage" at bounding box center [866, 157] width 219 height 18
click at [724, 160] on div "Choose my own meeting type" at bounding box center [804, 156] width 160 height 36
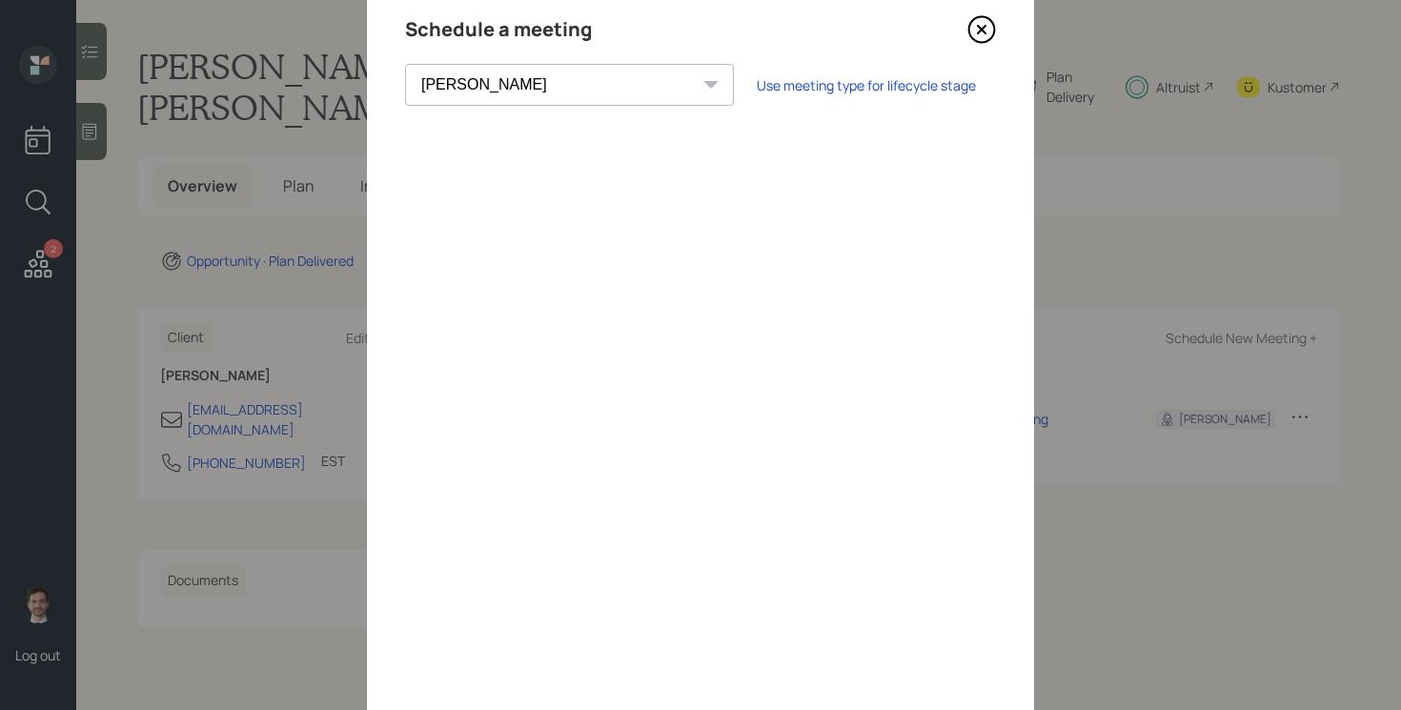
scroll to position [65, 0]
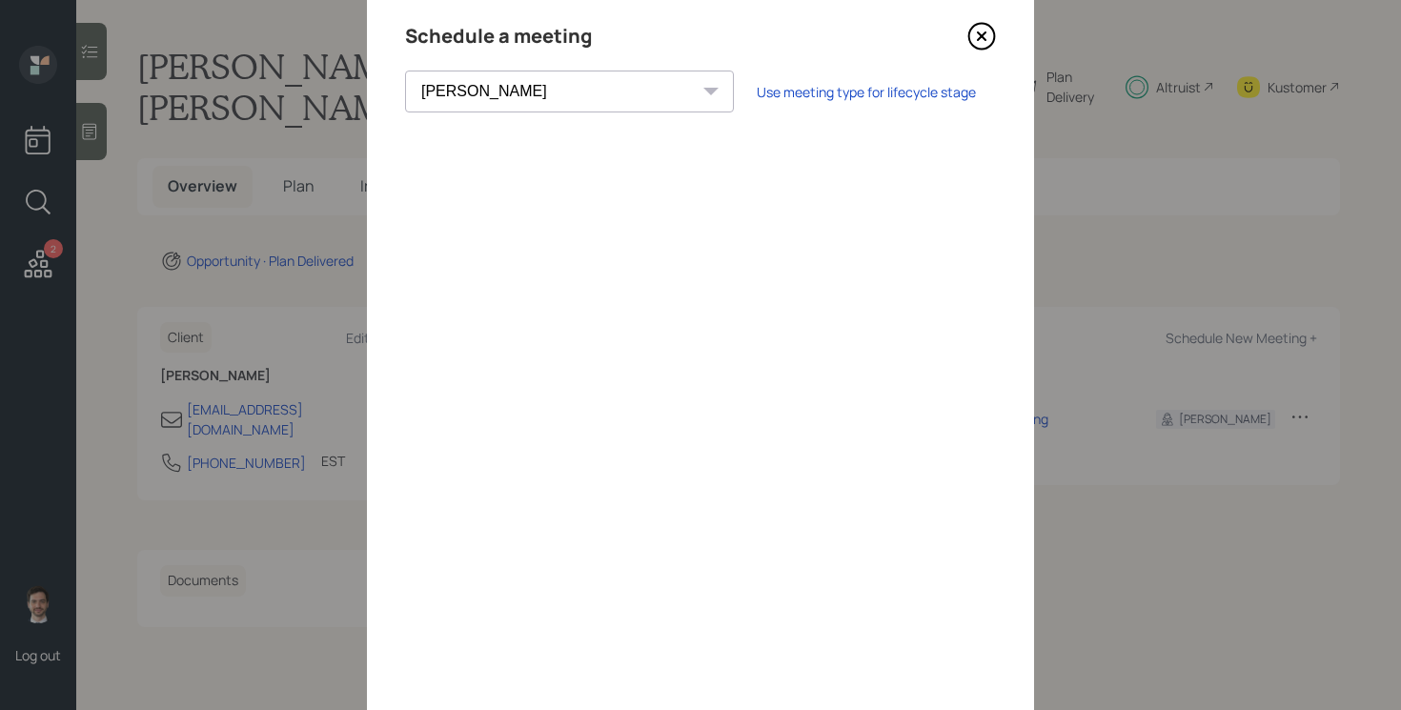
click at [991, 31] on icon at bounding box center [982, 36] width 29 height 29
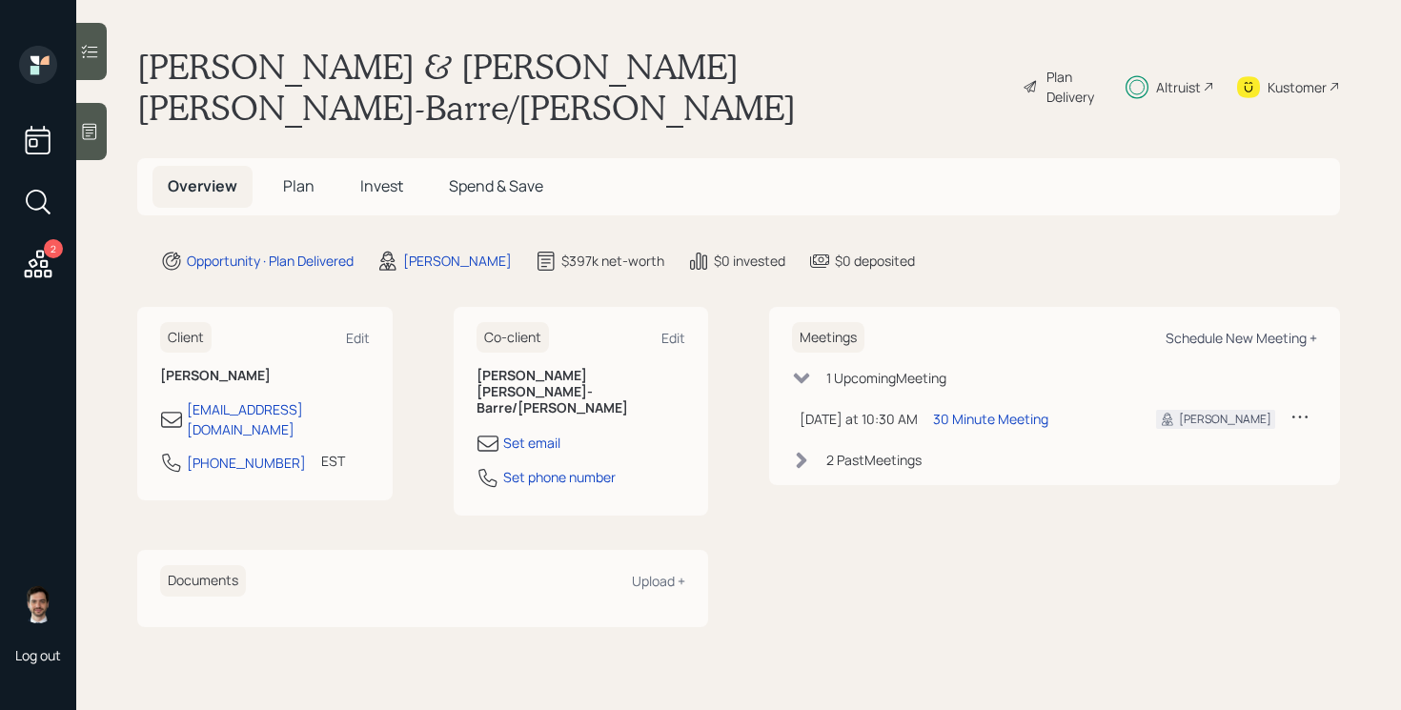
click at [1260, 329] on div "Schedule New Meeting +" at bounding box center [1242, 338] width 152 height 18
select select "ef6b64e1-8f62-4a74-b865-a7df4b35b836"
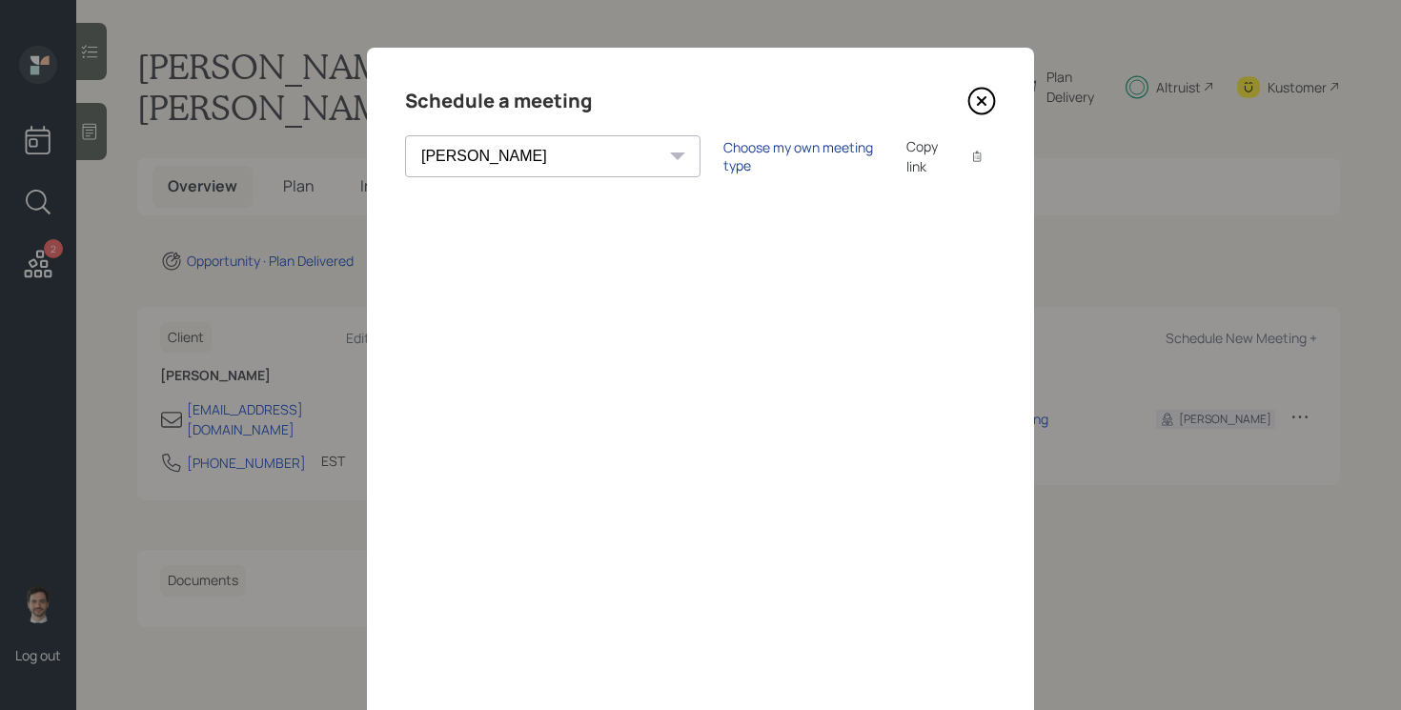
click at [724, 158] on div "Choose my own meeting type" at bounding box center [804, 156] width 160 height 36
click at [991, 98] on icon at bounding box center [982, 101] width 29 height 29
